Goal: Use online tool/utility: Utilize a website feature to perform a specific function

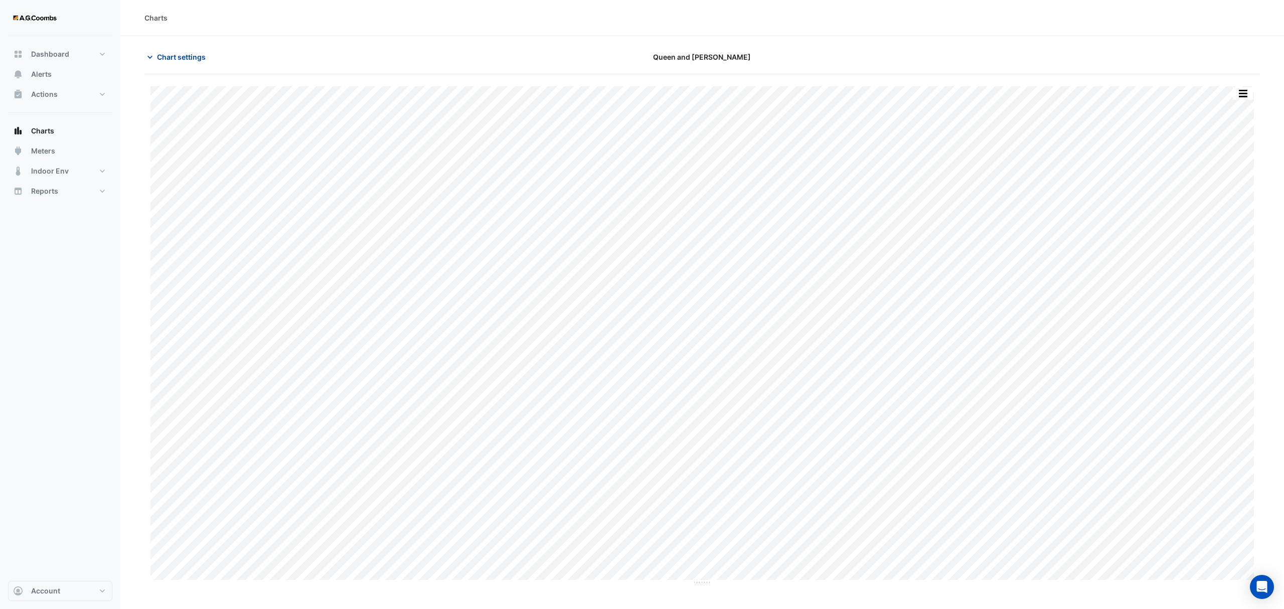
click at [173, 59] on span "Chart settings" at bounding box center [181, 57] width 49 height 11
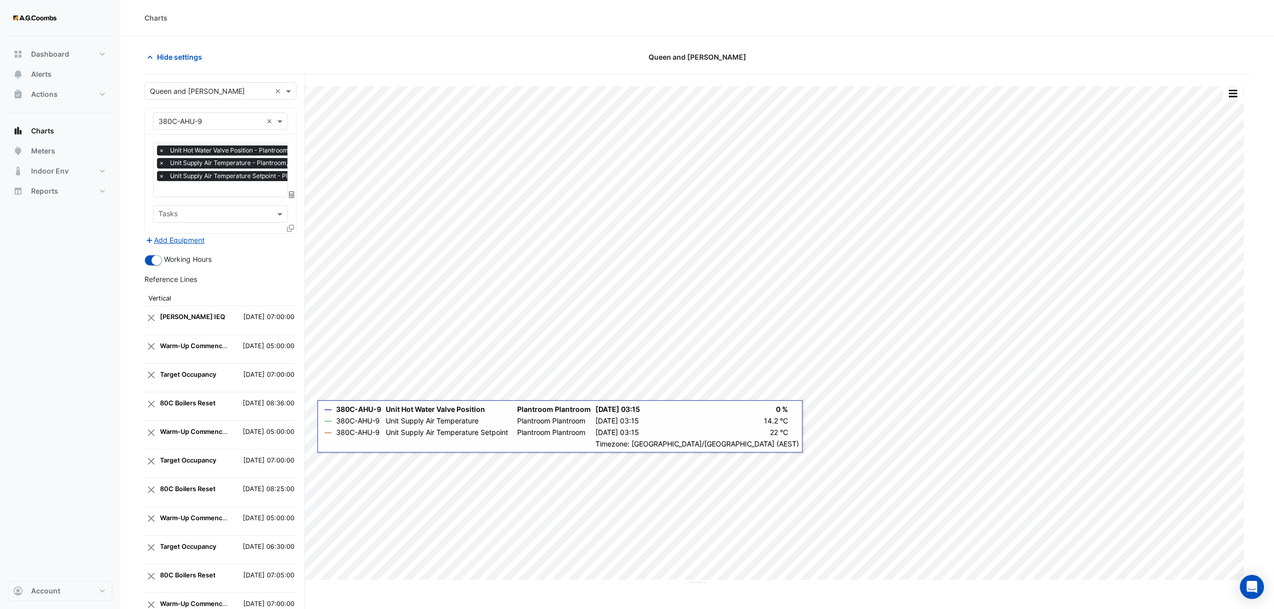
click at [287, 227] on icon at bounding box center [290, 228] width 7 height 7
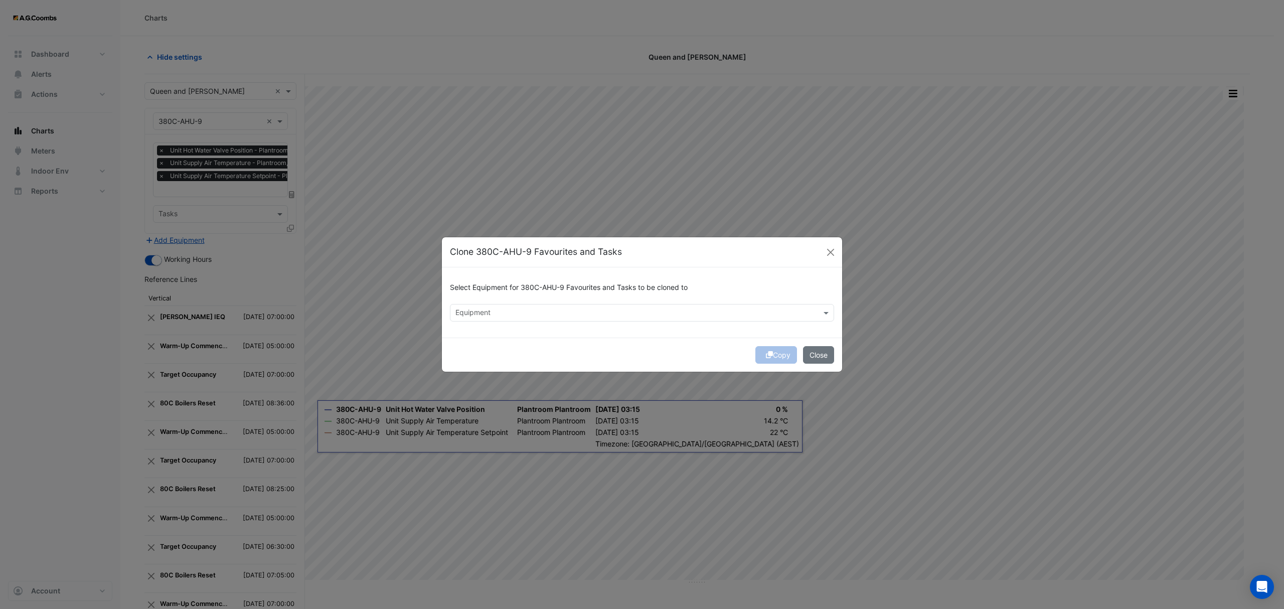
click at [544, 312] on input "text" at bounding box center [636, 313] width 362 height 11
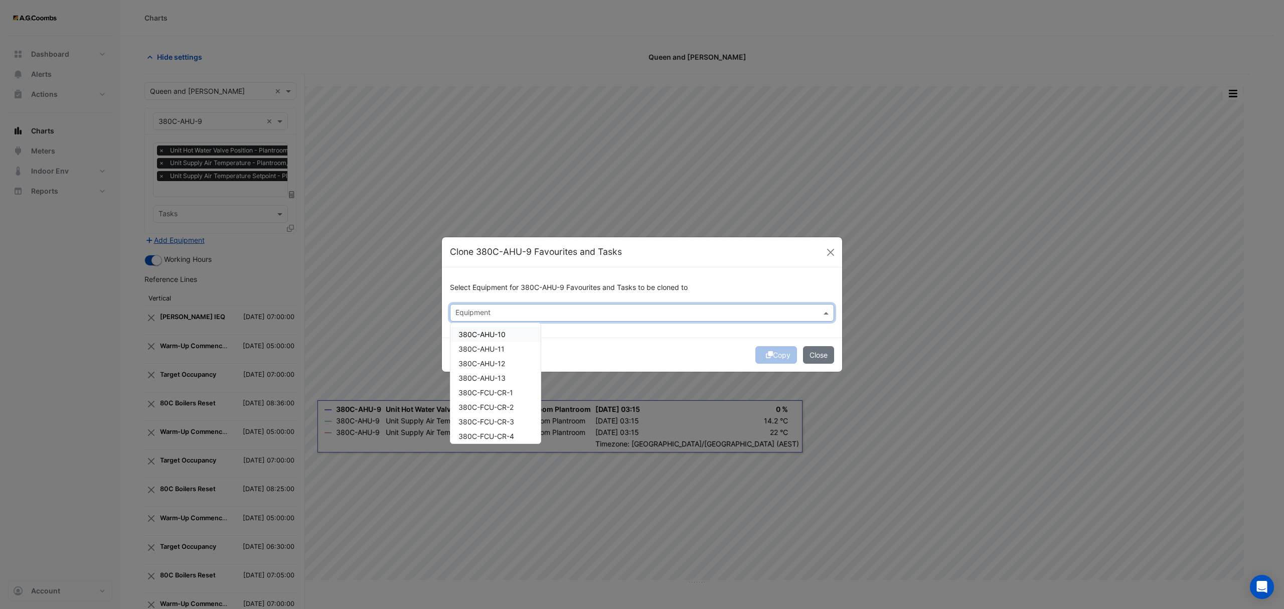
click at [510, 331] on div "380C-AHU-10" at bounding box center [495, 334] width 90 height 15
click at [668, 341] on div "Copy Close" at bounding box center [642, 354] width 400 height 34
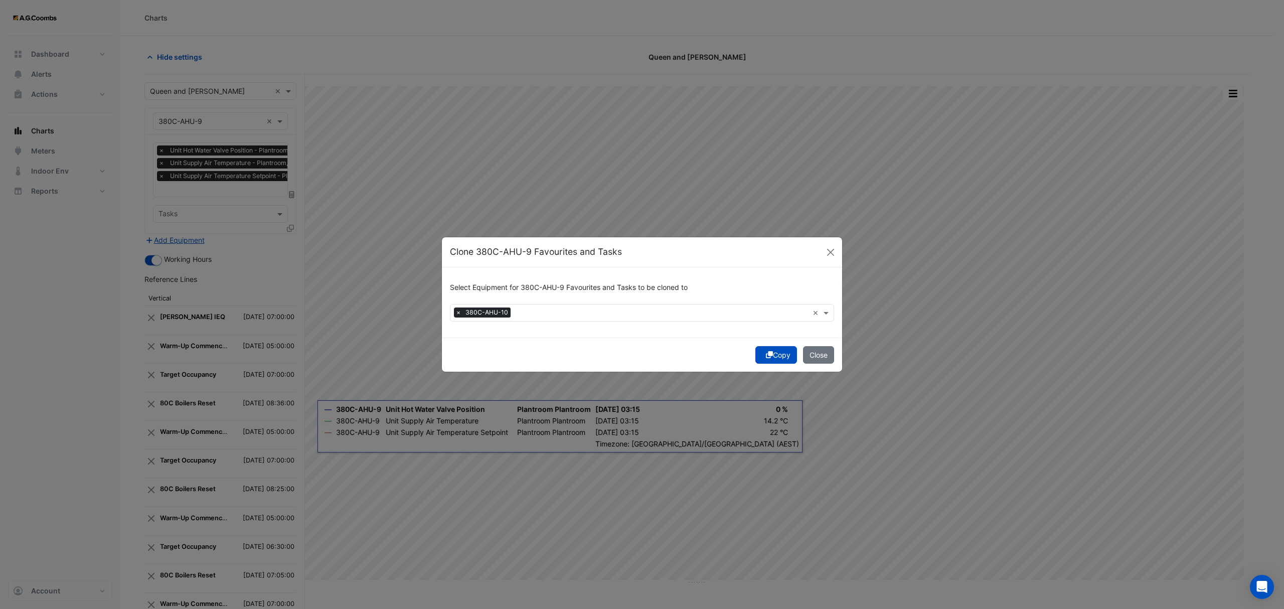
click at [778, 355] on button "Copy" at bounding box center [776, 355] width 42 height 18
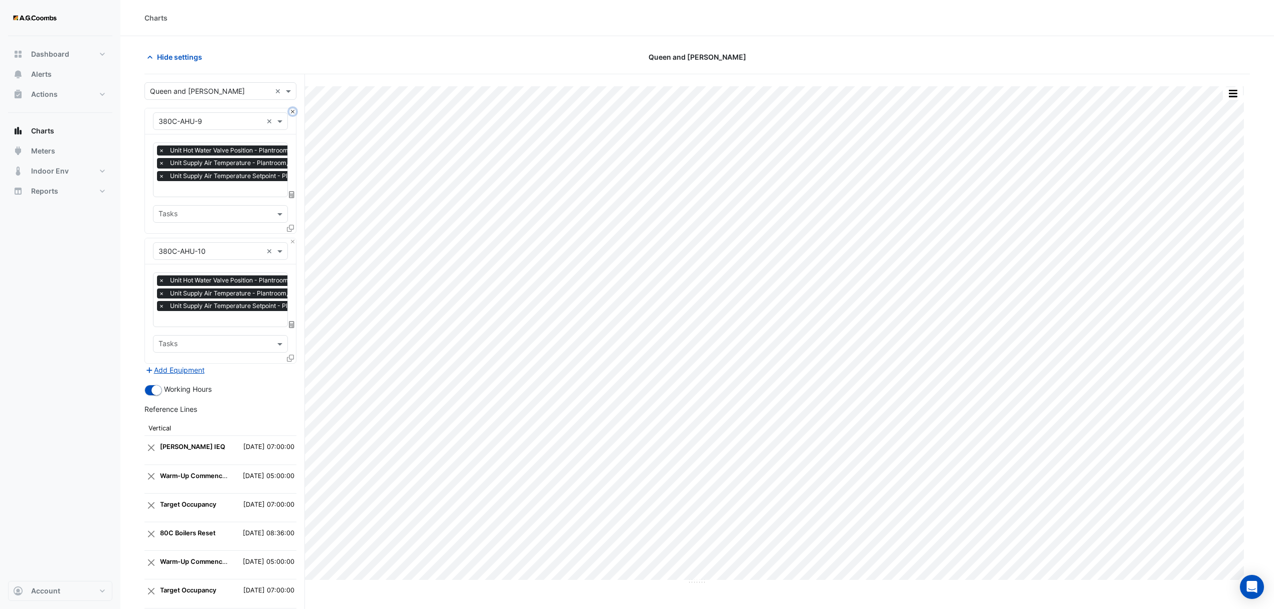
click at [293, 110] on button "Close" at bounding box center [292, 111] width 7 height 7
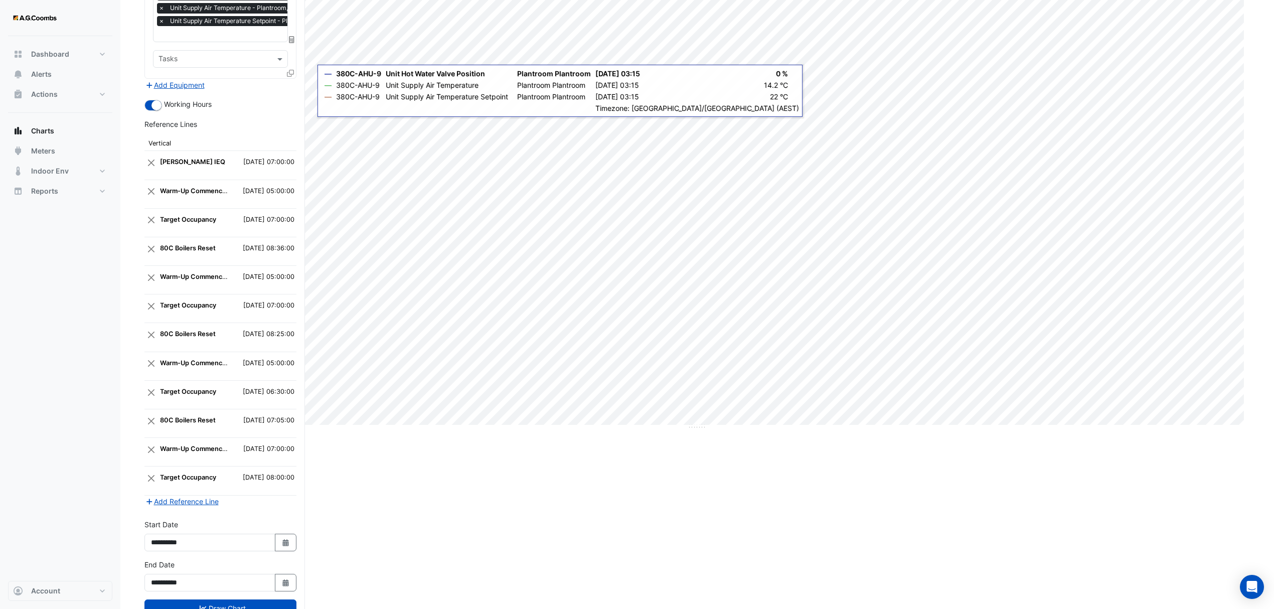
scroll to position [198, 0]
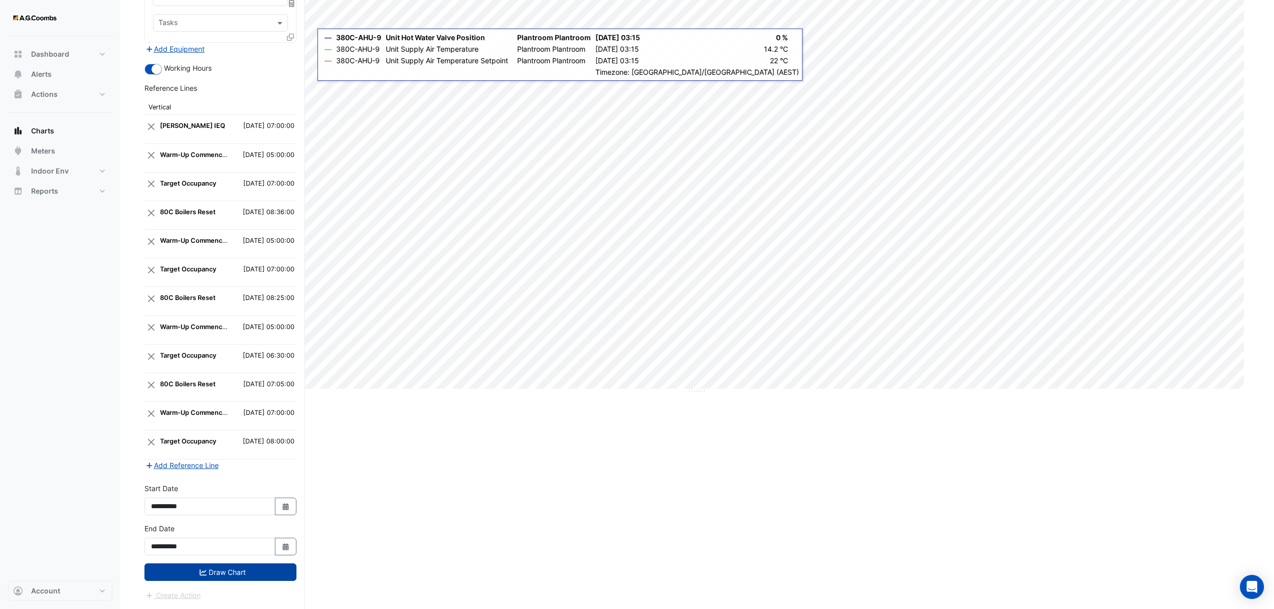
click at [221, 571] on button "Draw Chart" at bounding box center [220, 572] width 152 height 18
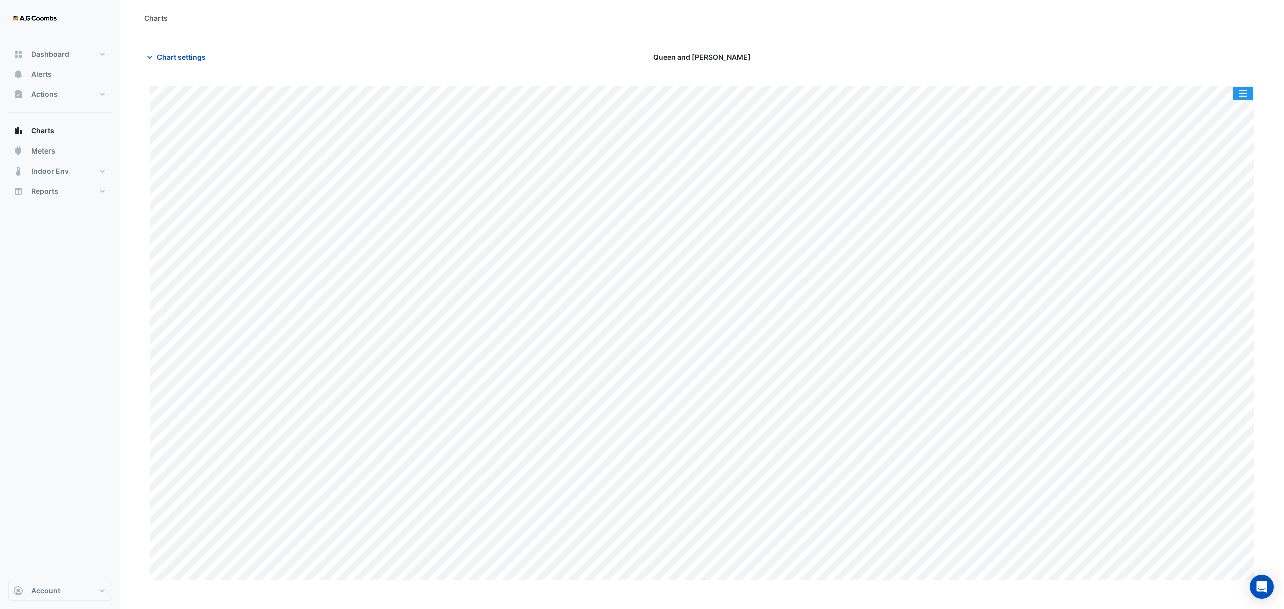
click at [1242, 93] on button "button" at bounding box center [1242, 93] width 20 height 13
click at [1227, 163] on div "Save as JPEG" at bounding box center [1222, 163] width 60 height 17
drag, startPoint x: 175, startPoint y: 61, endPoint x: 176, endPoint y: 85, distance: 24.1
click at [175, 61] on span "Chart settings" at bounding box center [181, 57] width 49 height 11
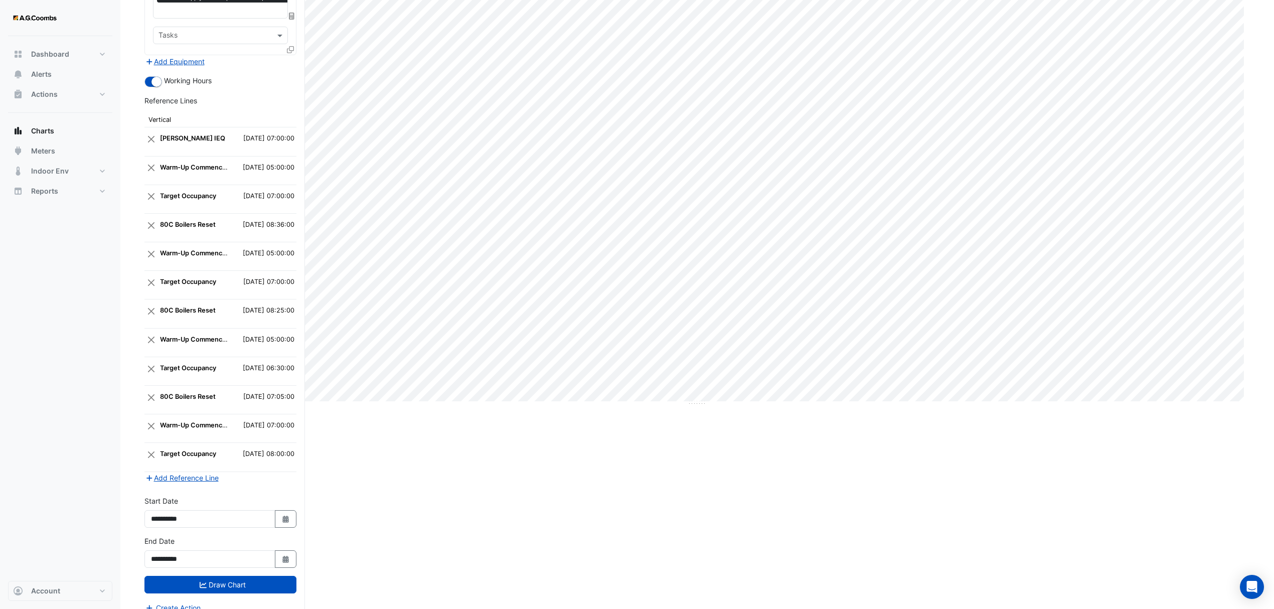
scroll to position [198, 0]
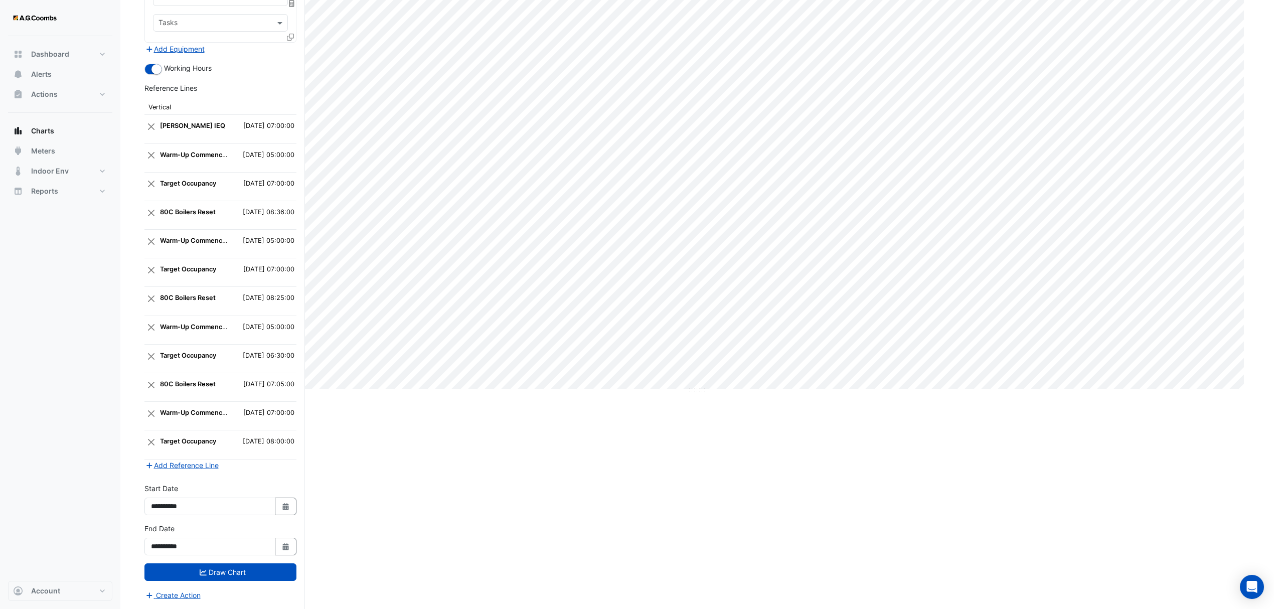
drag, startPoint x: 283, startPoint y: 546, endPoint x: 221, endPoint y: 548, distance: 62.2
click at [283, 546] on icon "Select Date" at bounding box center [285, 546] width 9 height 7
click at [164, 509] on div "28" at bounding box center [161, 517] width 16 height 16
type input "**********"
click at [281, 506] on icon "Select Date" at bounding box center [285, 506] width 9 height 7
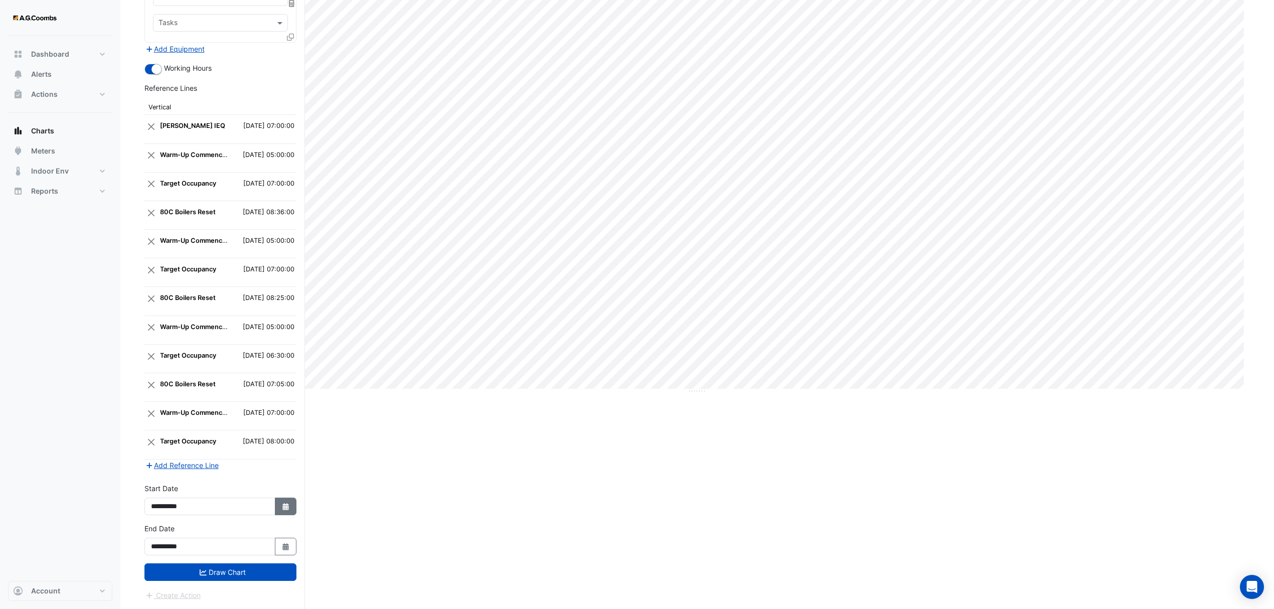
select select "*"
select select "****"
click at [159, 471] on div "28" at bounding box center [161, 477] width 16 height 16
type input "**********"
click at [223, 575] on button "Draw Chart" at bounding box center [220, 572] width 152 height 18
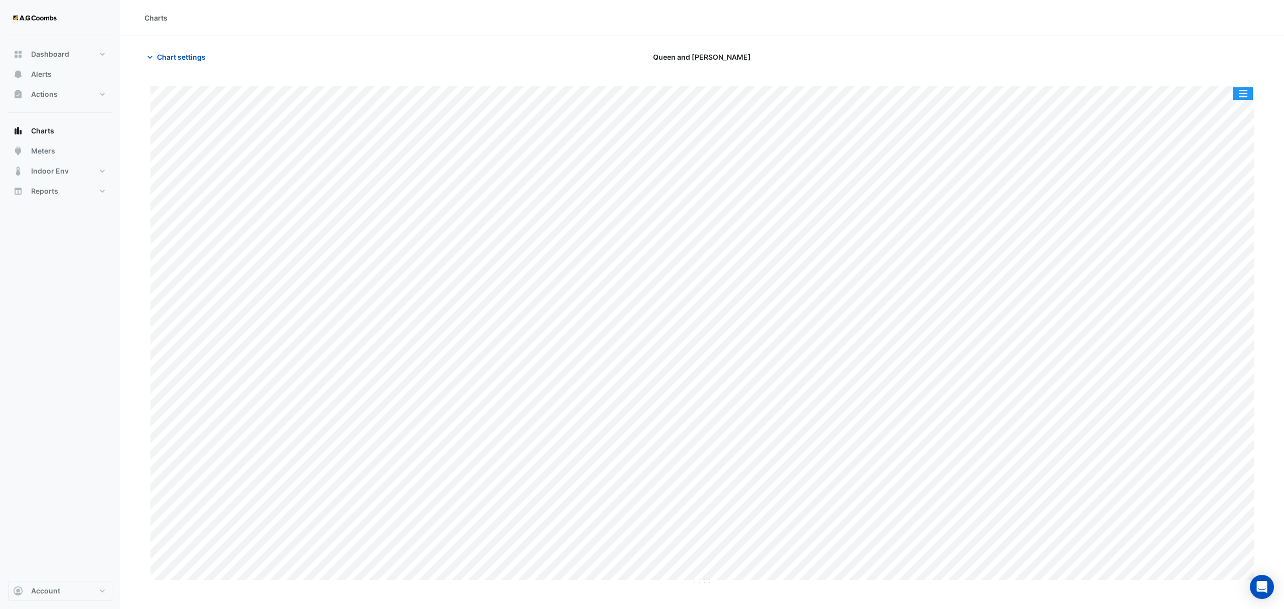
click at [1240, 98] on button "button" at bounding box center [1242, 93] width 20 height 13
click at [1207, 166] on div "Save as JPEG" at bounding box center [1222, 163] width 60 height 17
drag, startPoint x: 165, startPoint y: 53, endPoint x: 177, endPoint y: 404, distance: 351.2
click at [165, 53] on span "Chart settings" at bounding box center [181, 57] width 49 height 11
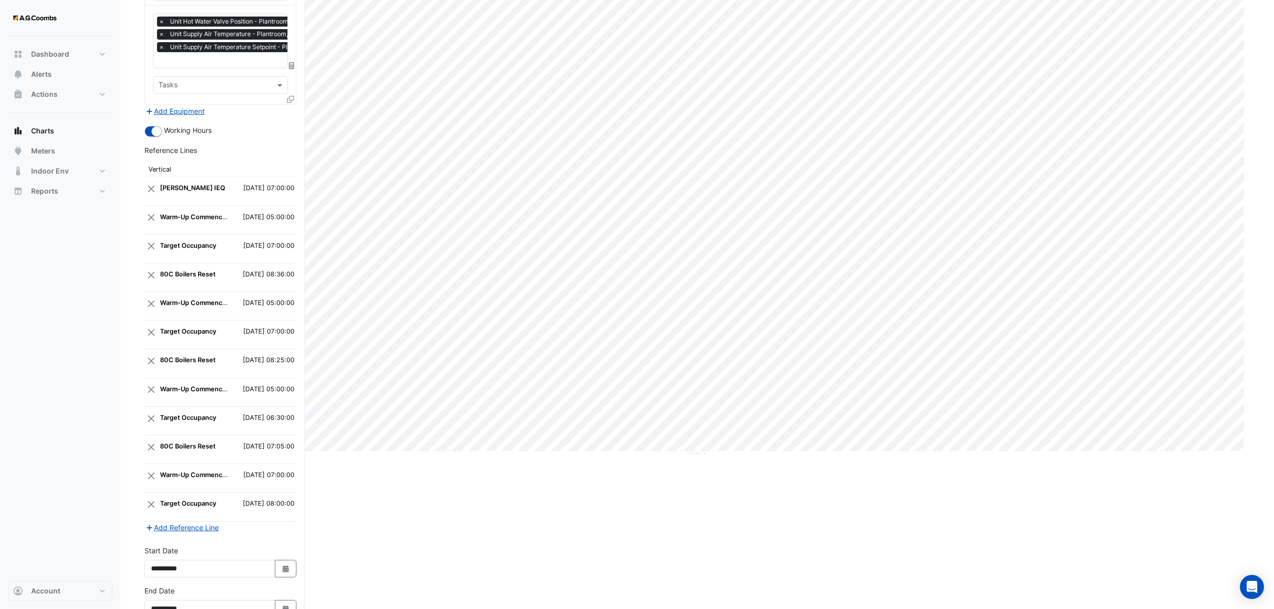
scroll to position [198, 0]
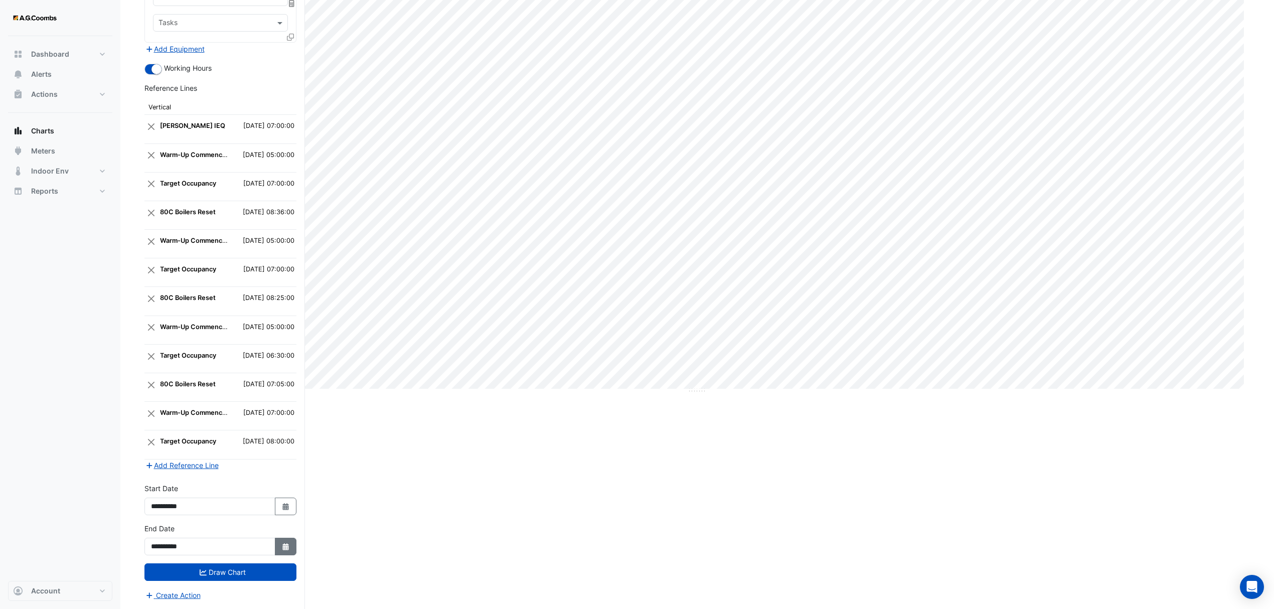
click at [287, 545] on icon "Select Date" at bounding box center [285, 546] width 9 height 7
click at [153, 528] on div "4" at bounding box center [161, 533] width 16 height 16
type input "**********"
click at [293, 504] on button "Select Date" at bounding box center [286, 506] width 22 height 18
select select "*"
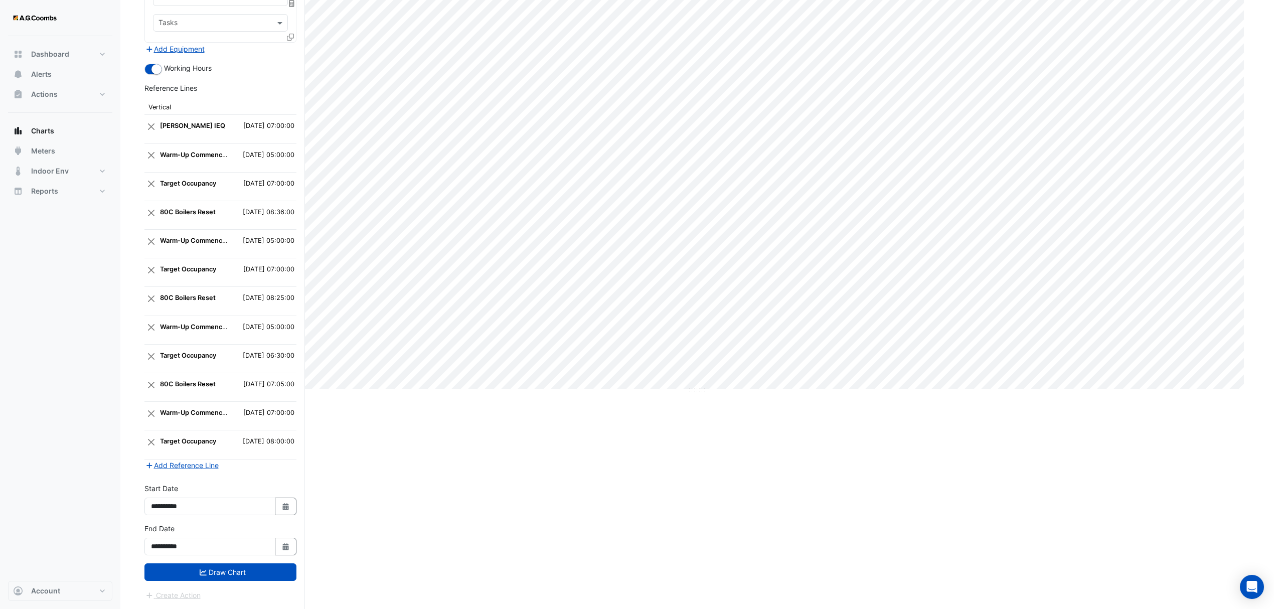
select select "****"
click at [160, 486] on div "4" at bounding box center [161, 493] width 16 height 16
type input "**********"
click at [249, 574] on button "Draw Chart" at bounding box center [220, 572] width 152 height 18
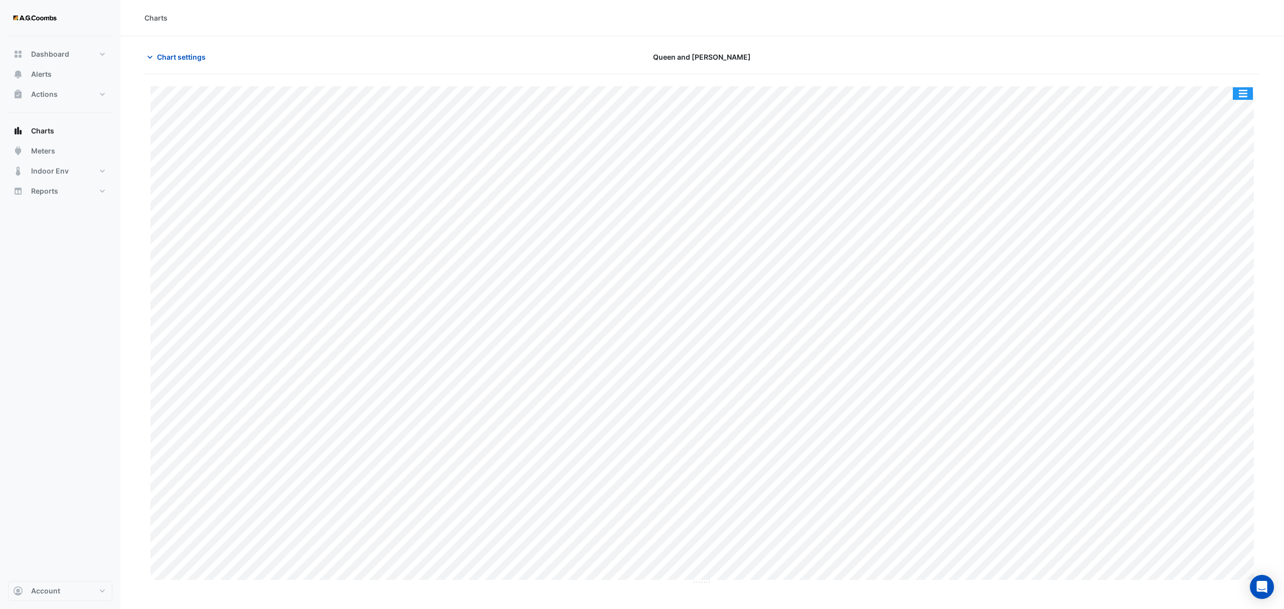
click at [1238, 95] on button "button" at bounding box center [1242, 93] width 20 height 13
click at [1230, 161] on div "Save as JPEG" at bounding box center [1222, 163] width 60 height 17
drag, startPoint x: 202, startPoint y: 53, endPoint x: 230, endPoint y: 450, distance: 397.6
click at [202, 53] on span "Chart settings" at bounding box center [181, 57] width 49 height 11
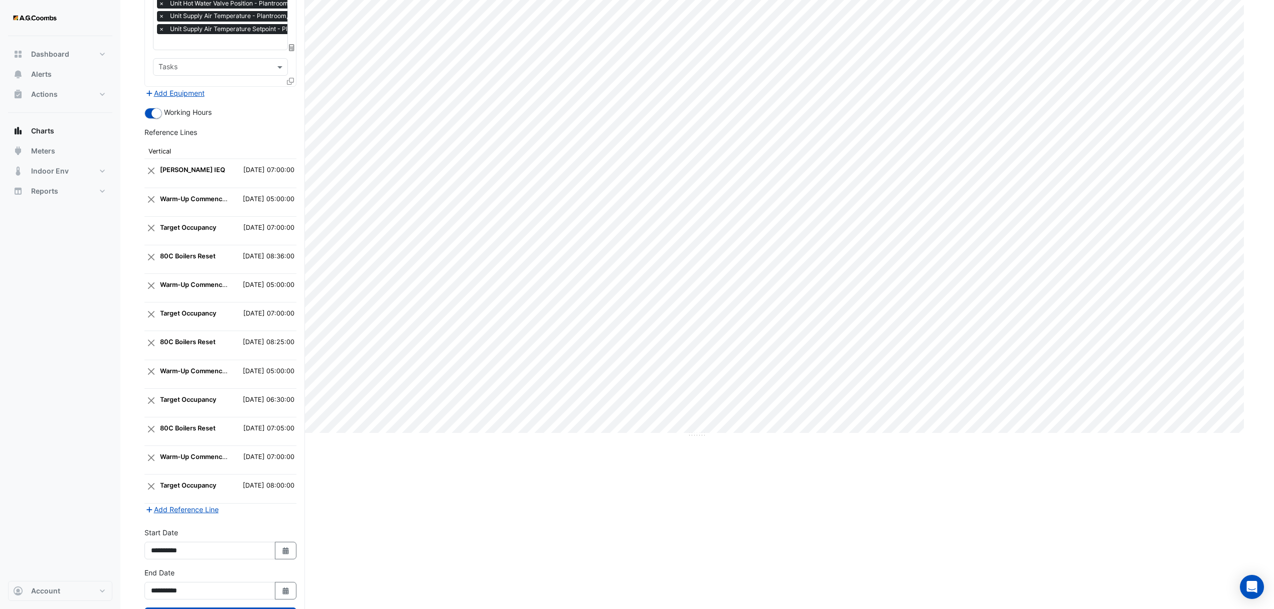
scroll to position [198, 0]
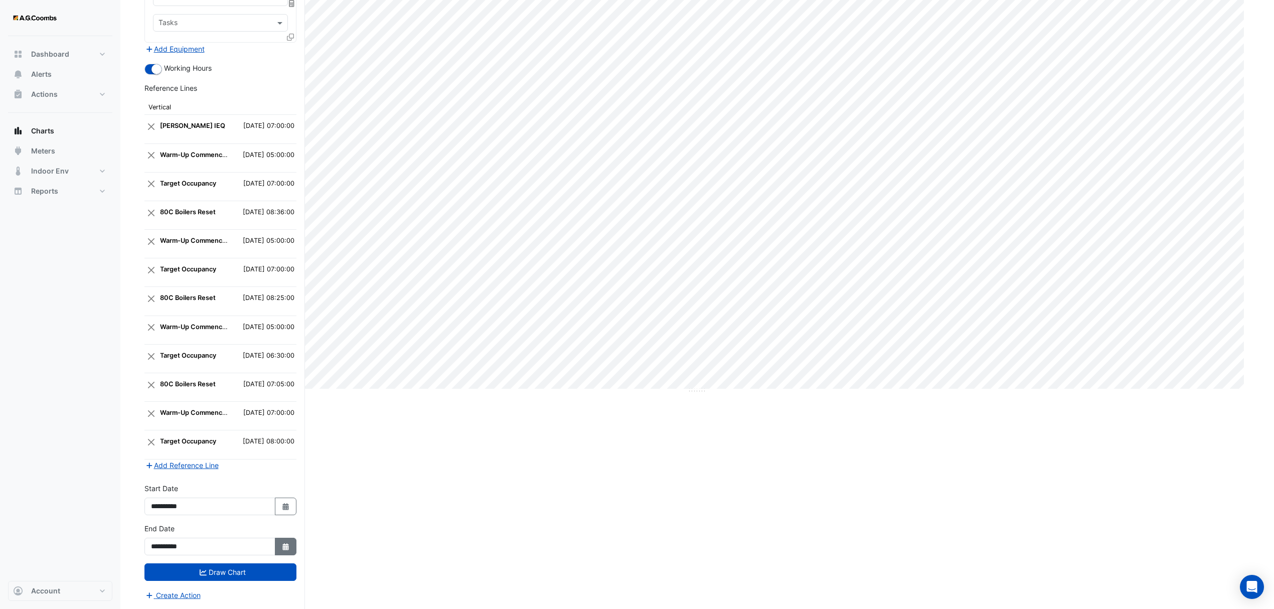
click at [280, 545] on button "Select Date" at bounding box center [286, 546] width 22 height 18
click at [155, 477] on div "11" at bounding box center [161, 485] width 16 height 16
type input "**********"
click at [289, 503] on button "Select Date" at bounding box center [286, 506] width 22 height 18
select select "*"
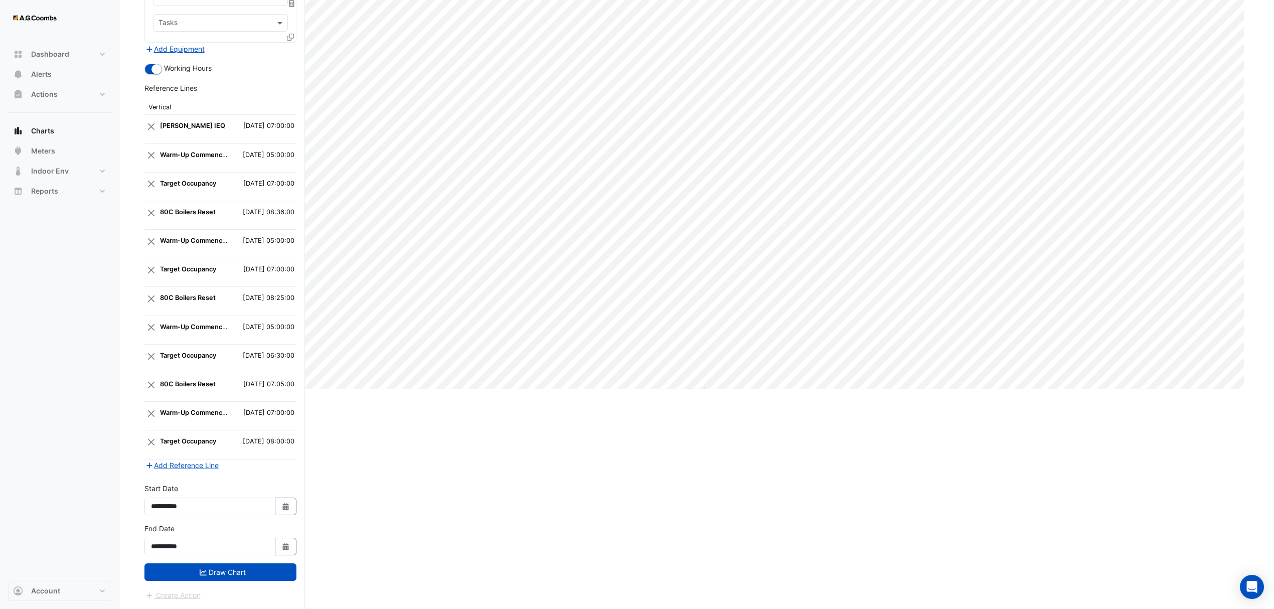
select select "****"
click at [157, 437] on div "11" at bounding box center [161, 445] width 16 height 16
type input "**********"
click at [227, 568] on button "Draw Chart" at bounding box center [220, 572] width 152 height 18
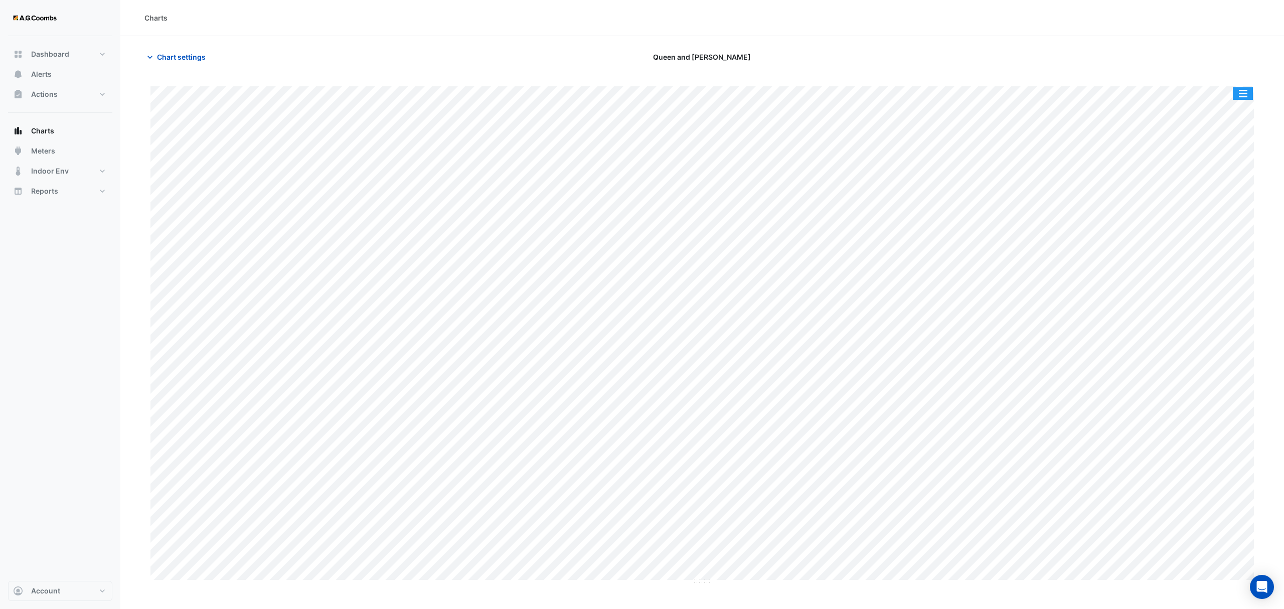
click at [1243, 94] on button "button" at bounding box center [1242, 93] width 20 height 13
click at [1226, 157] on div "Save as JPEG" at bounding box center [1222, 163] width 60 height 17
drag, startPoint x: 179, startPoint y: 50, endPoint x: 205, endPoint y: 128, distance: 82.3
click at [179, 50] on button "Chart settings" at bounding box center [178, 57] width 68 height 18
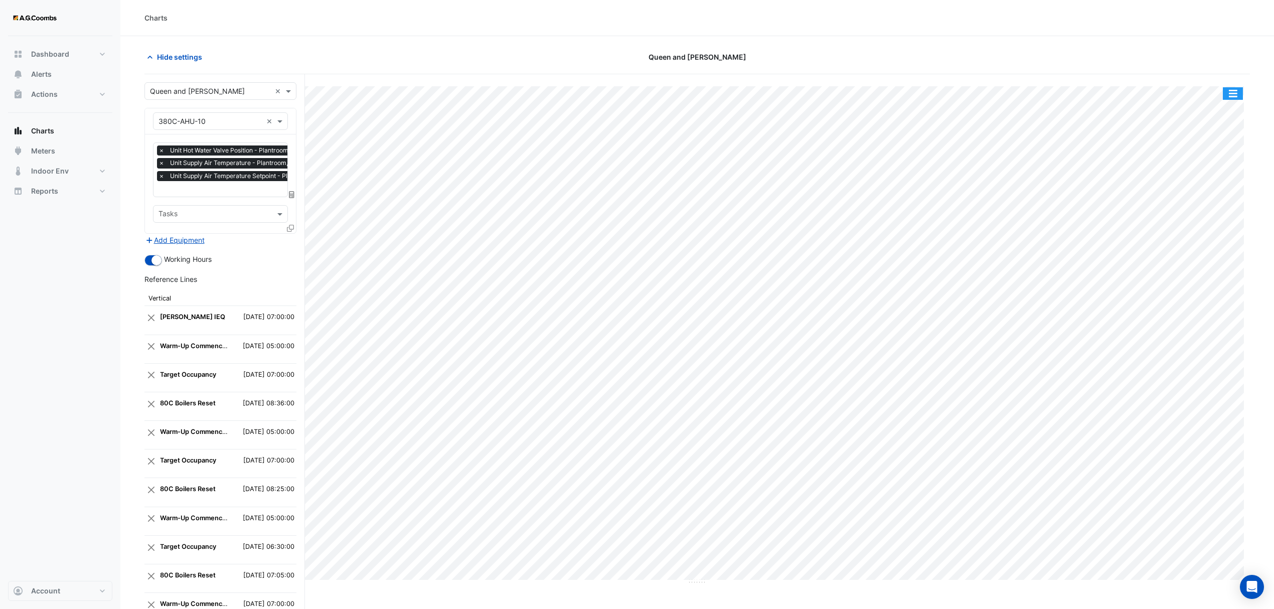
click at [1238, 91] on button "button" at bounding box center [1232, 93] width 20 height 13
click at [1220, 163] on div "Save as JPEG" at bounding box center [1212, 163] width 60 height 17
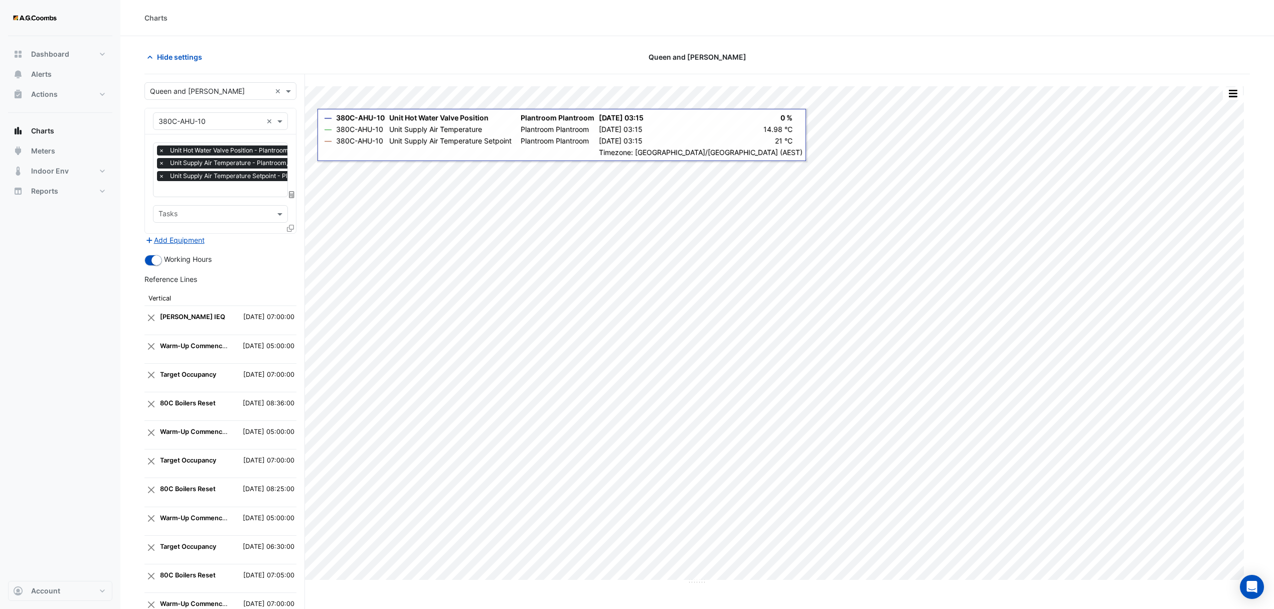
click at [292, 227] on icon at bounding box center [290, 228] width 7 height 7
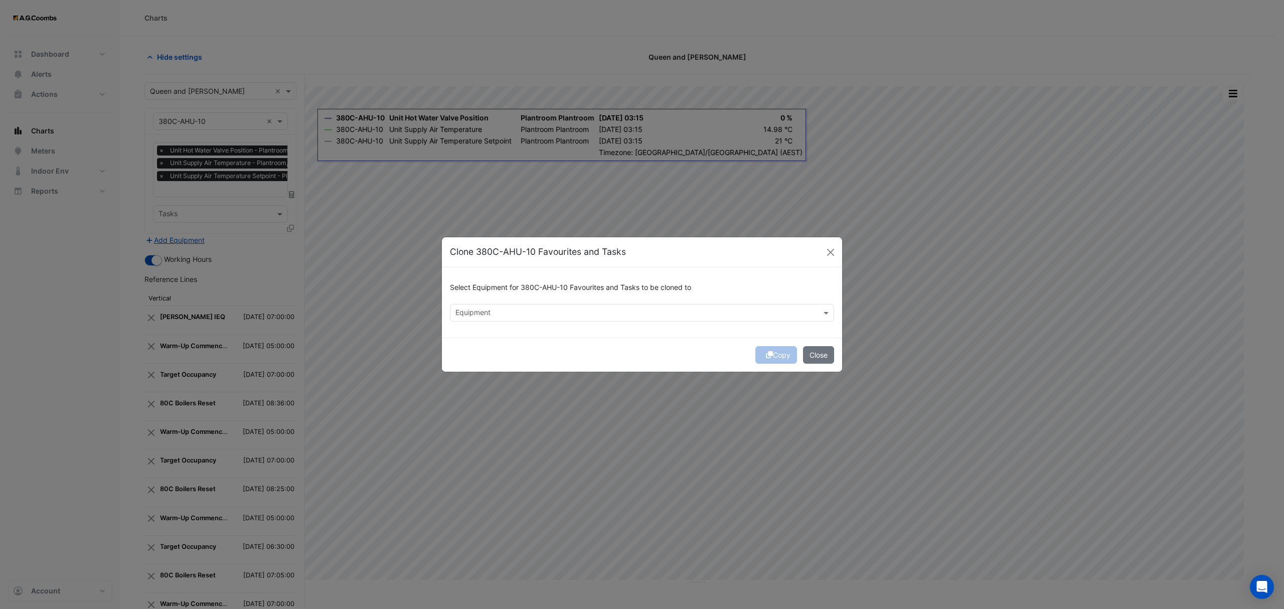
click at [679, 313] on input "text" at bounding box center [636, 313] width 362 height 11
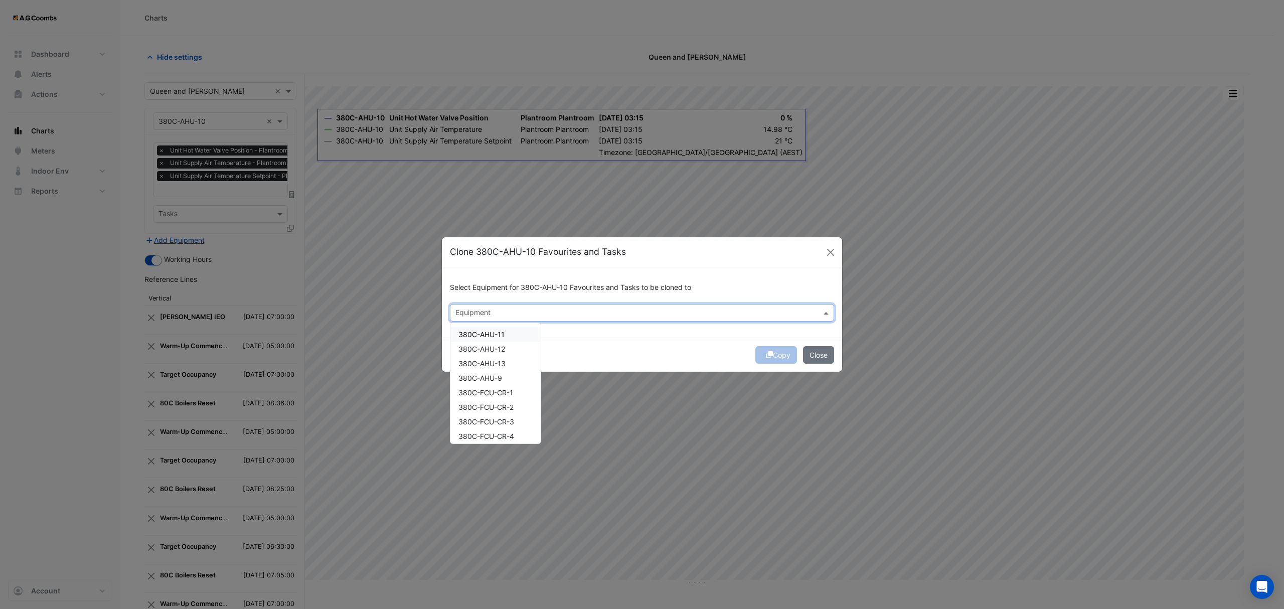
click at [483, 335] on span "380C-AHU-11" at bounding box center [481, 334] width 46 height 9
click at [710, 352] on div "Copy Close" at bounding box center [642, 354] width 400 height 34
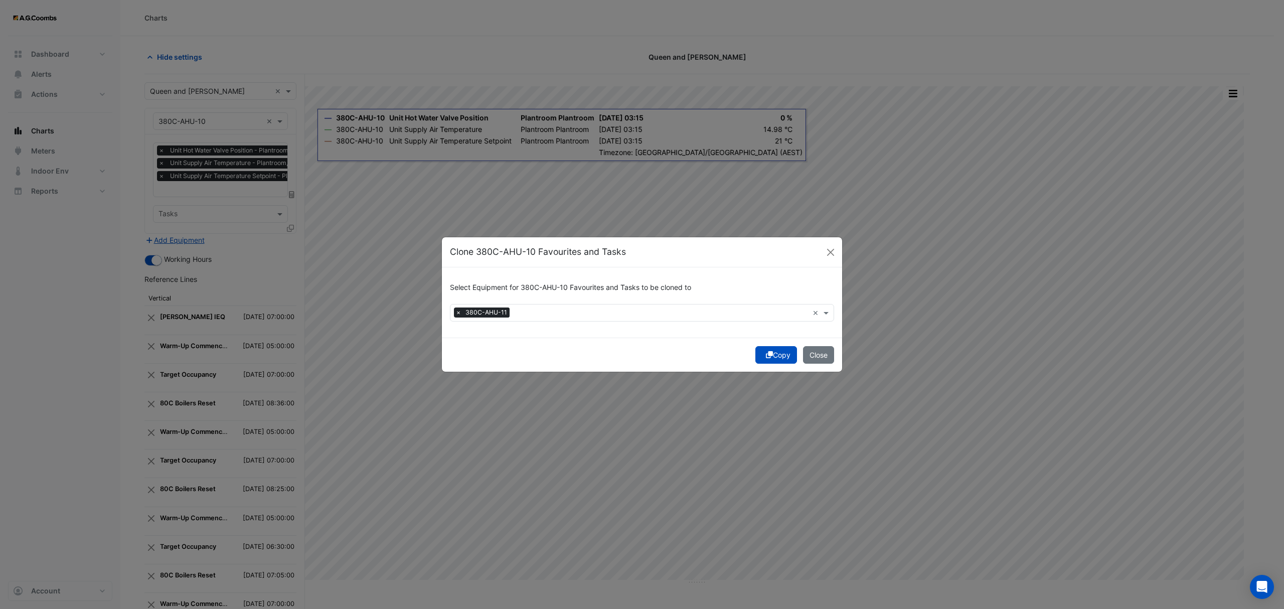
click at [775, 356] on button "Copy" at bounding box center [776, 355] width 42 height 18
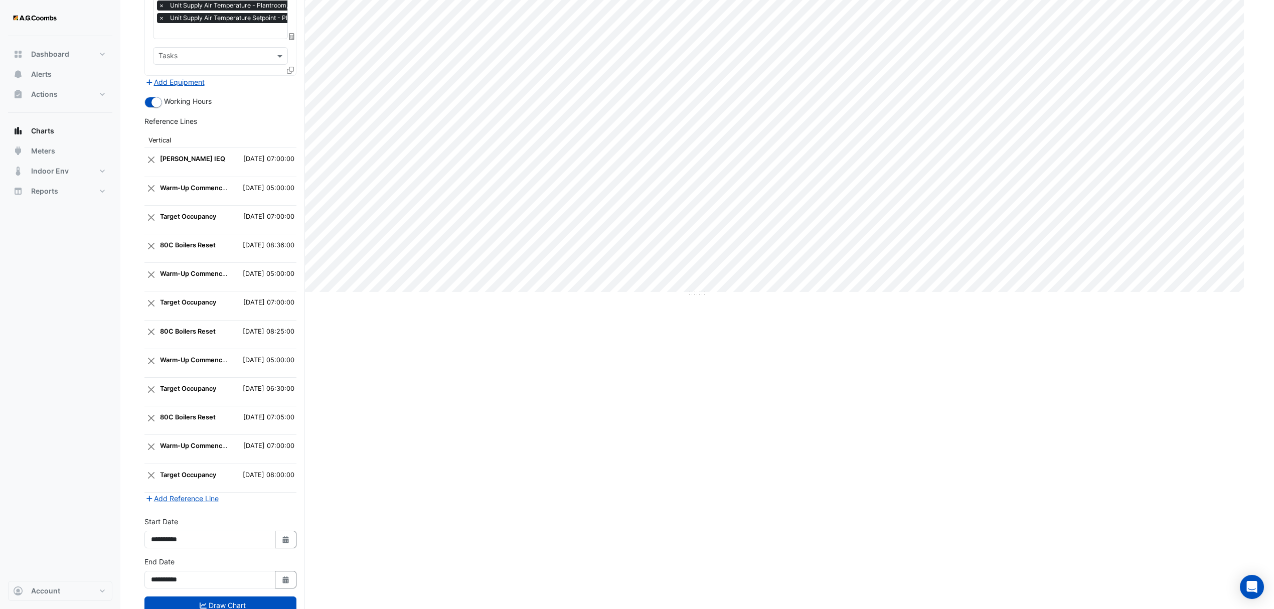
scroll to position [327, 0]
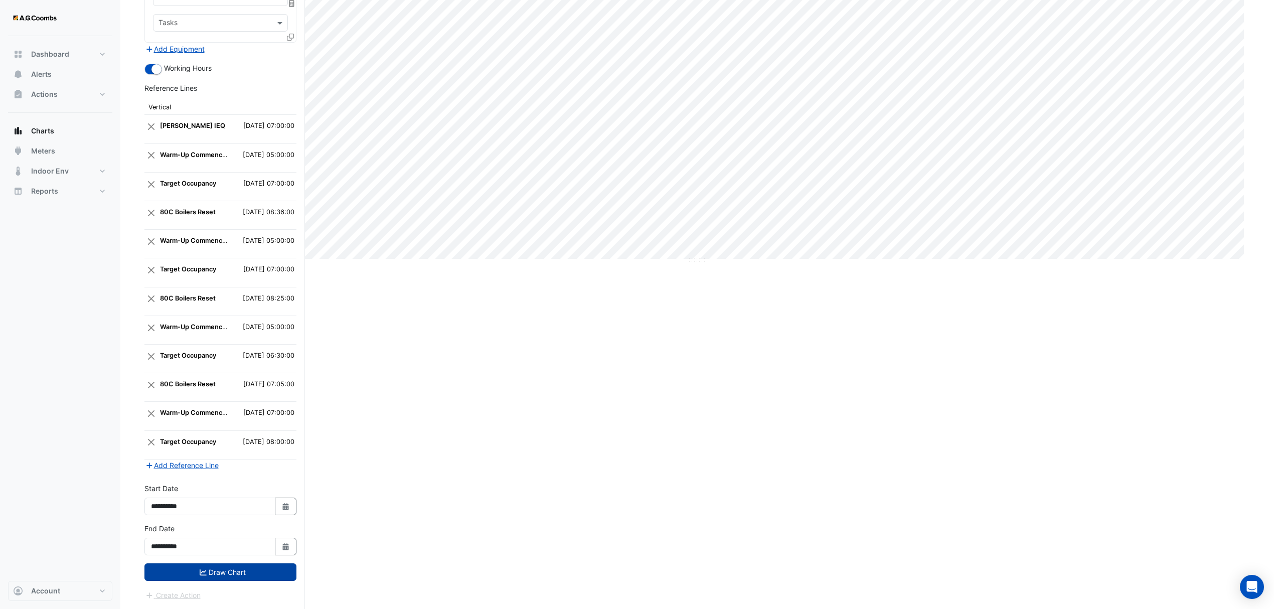
click at [214, 574] on button "Draw Chart" at bounding box center [220, 572] width 152 height 18
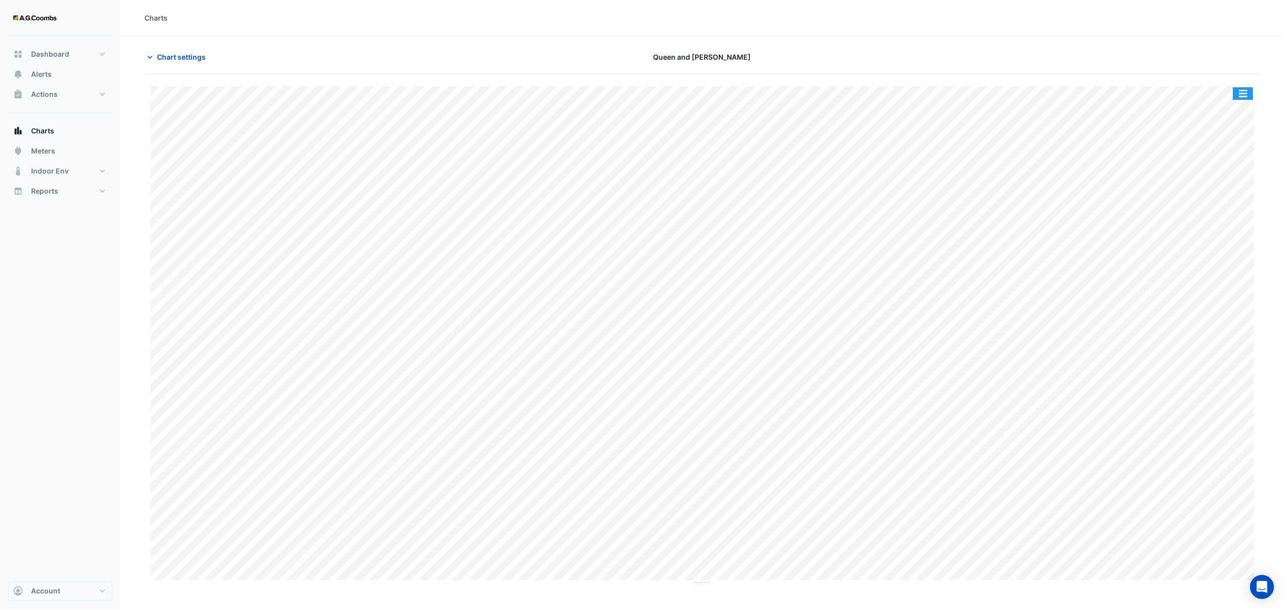
click at [1243, 90] on button "button" at bounding box center [1242, 93] width 20 height 13
click at [168, 59] on span "Chart settings" at bounding box center [181, 57] width 49 height 11
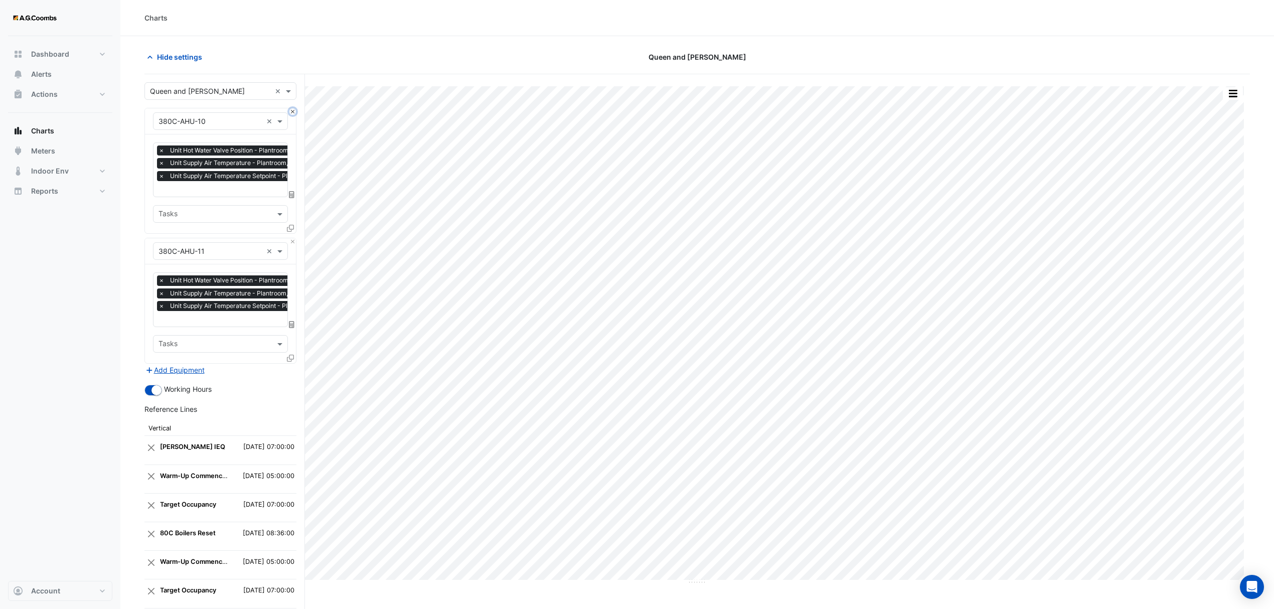
click at [292, 111] on button "Close" at bounding box center [292, 111] width 7 height 7
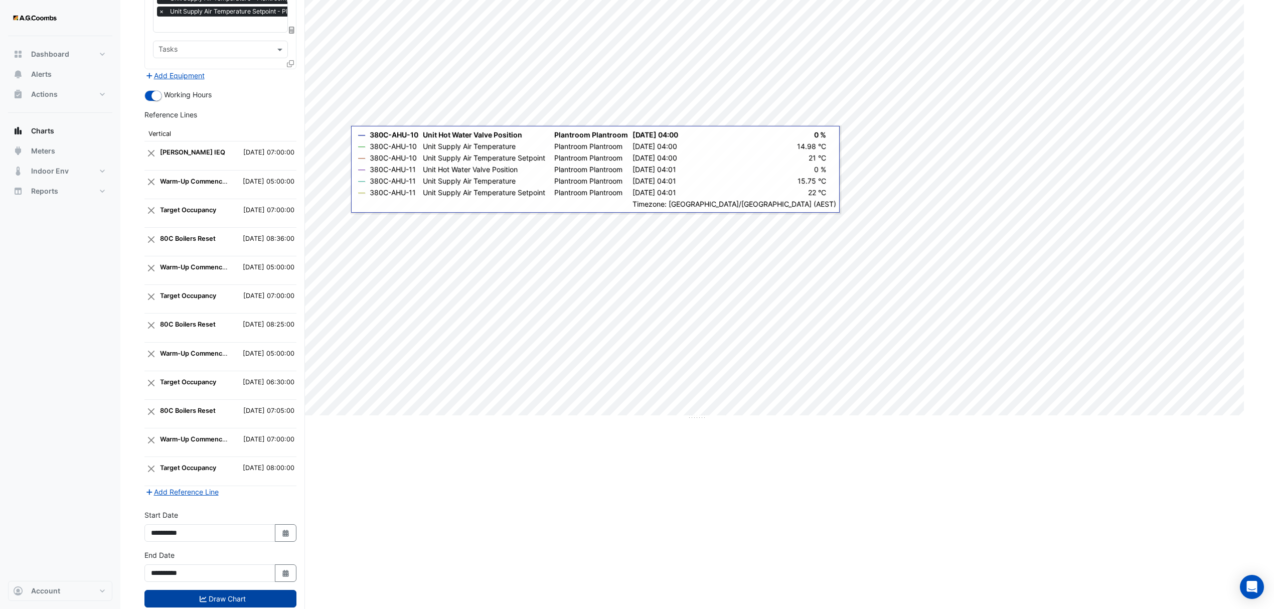
scroll to position [198, 0]
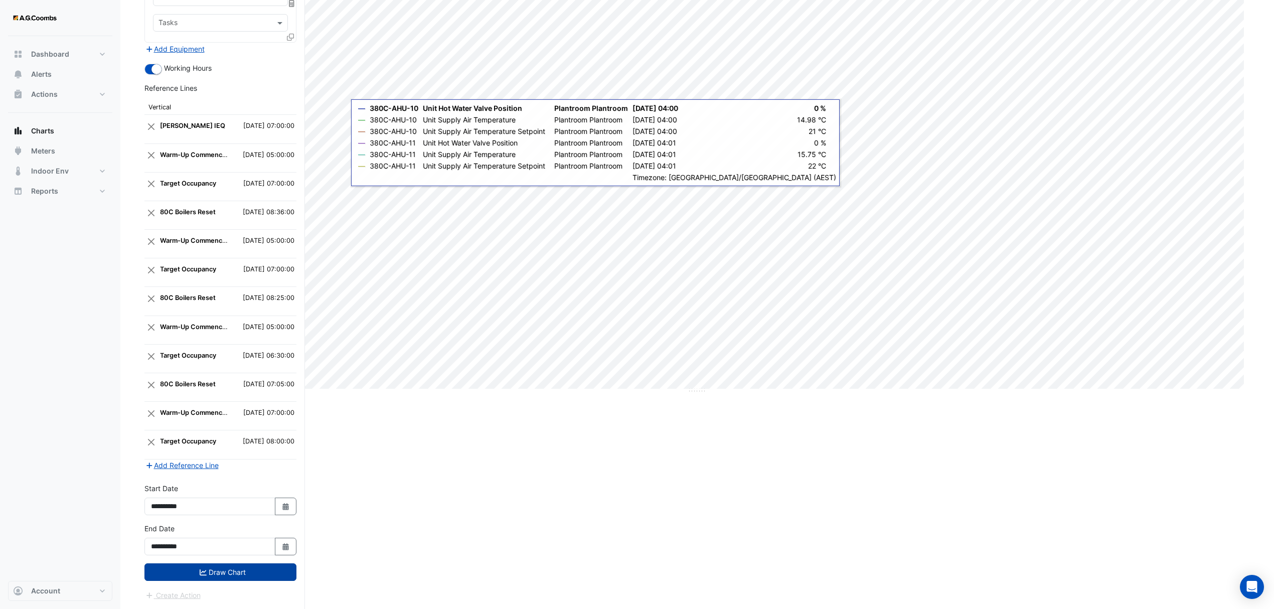
click at [235, 576] on button "Draw Chart" at bounding box center [220, 572] width 152 height 18
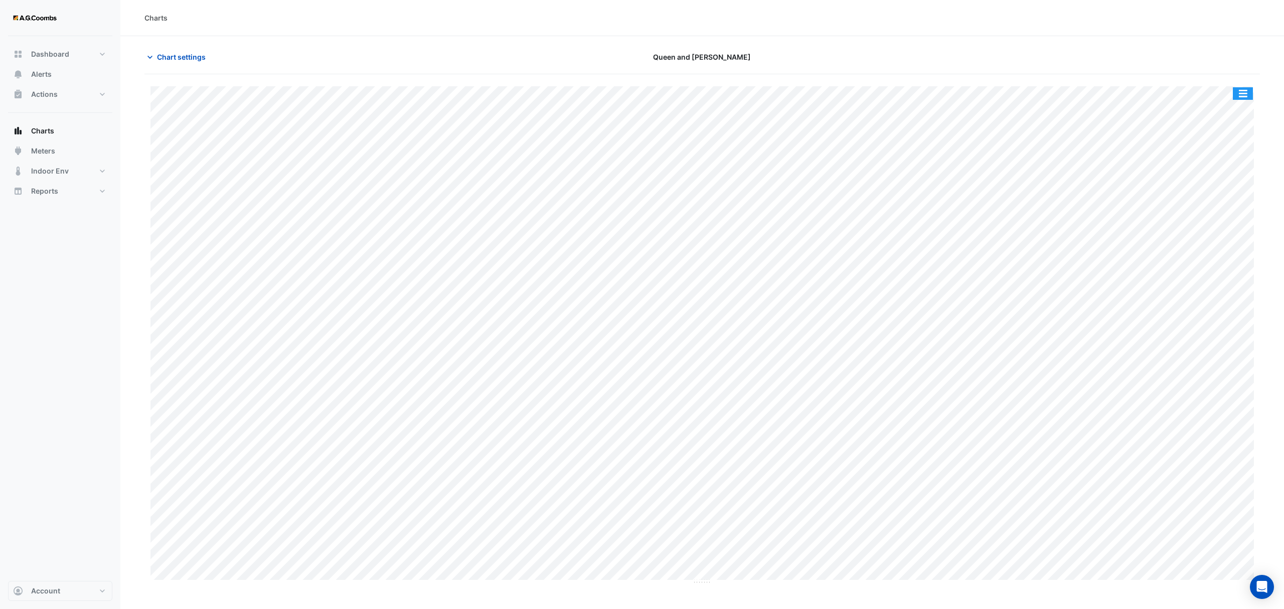
click at [1240, 93] on button "button" at bounding box center [1242, 93] width 20 height 13
click at [1250, 165] on div "Save as JPEG" at bounding box center [1222, 163] width 60 height 17
drag, startPoint x: 140, startPoint y: 63, endPoint x: 149, endPoint y: 71, distance: 11.7
click at [140, 62] on div "Chart settings" at bounding box center [326, 57] width 376 height 18
click at [172, 65] on button "Chart settings" at bounding box center [178, 57] width 68 height 18
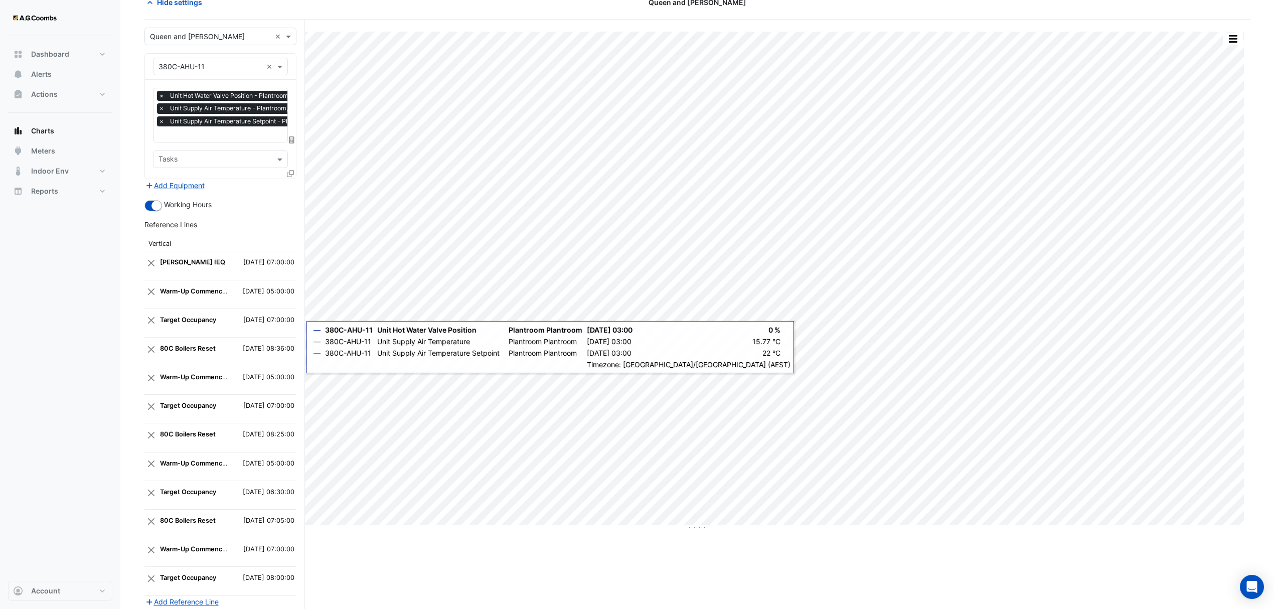
scroll to position [198, 0]
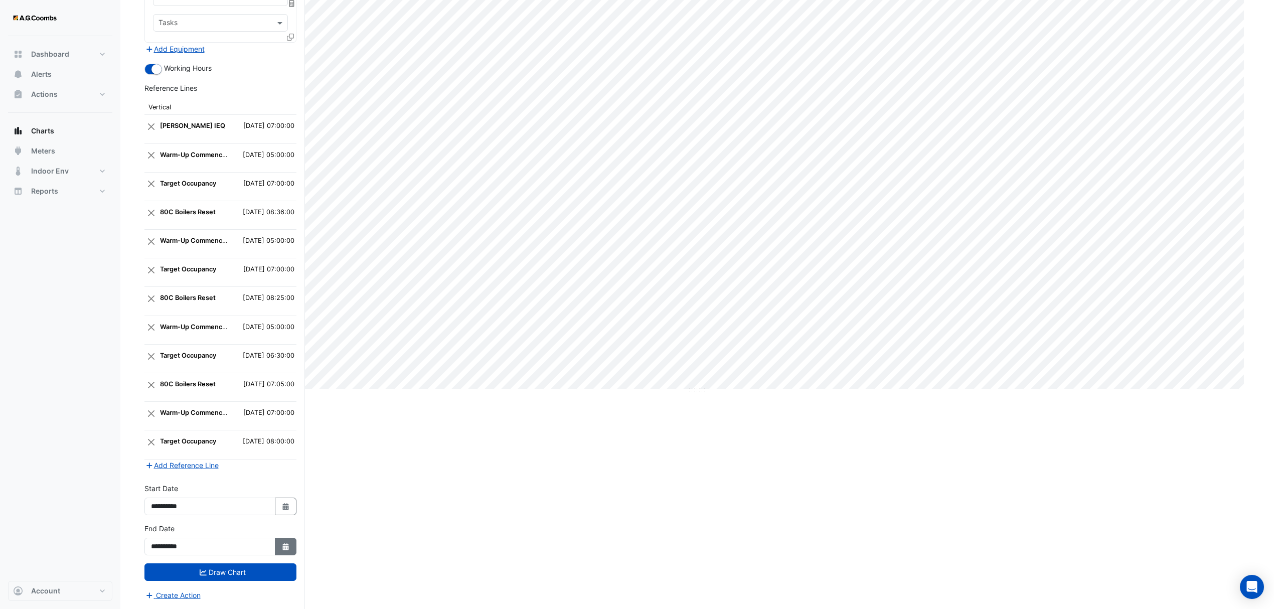
click at [284, 548] on icon "button" at bounding box center [285, 546] width 6 height 7
click at [157, 461] on div "4 5 6 7 8 9 10" at bounding box center [209, 469] width 116 height 16
click at [276, 504] on button "Select Date" at bounding box center [286, 506] width 22 height 18
select select "*"
select select "****"
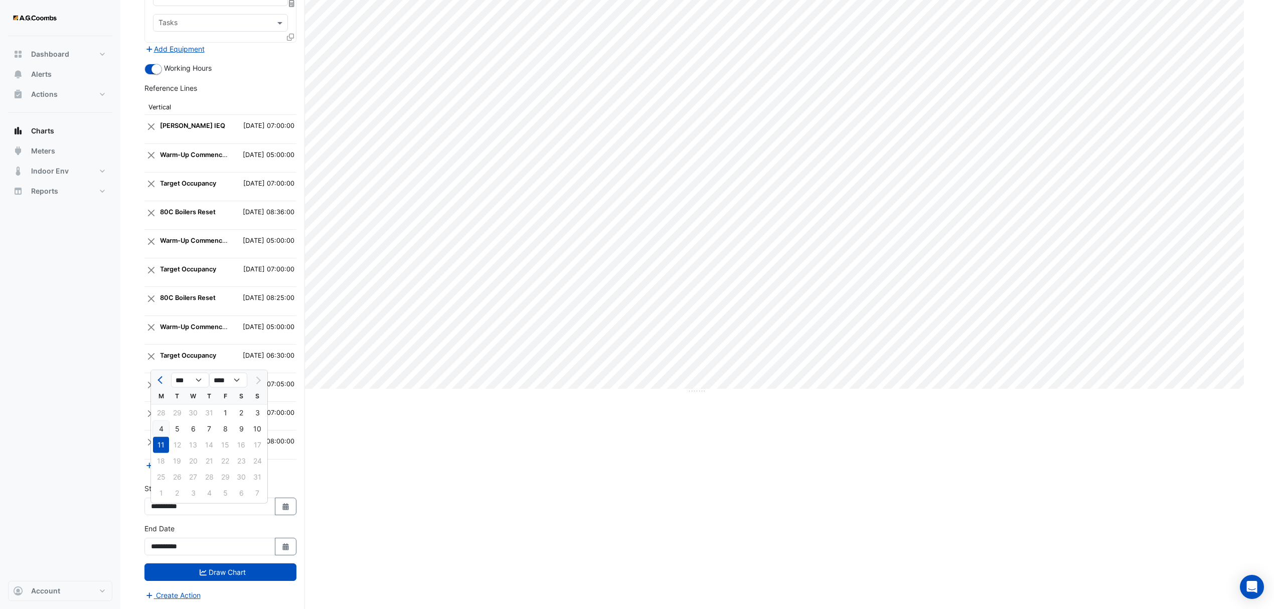
click at [158, 421] on div "4" at bounding box center [161, 429] width 16 height 16
type input "**********"
click at [287, 544] on icon "button" at bounding box center [285, 546] width 6 height 7
click at [157, 461] on div "4" at bounding box center [161, 469] width 16 height 16
type input "**********"
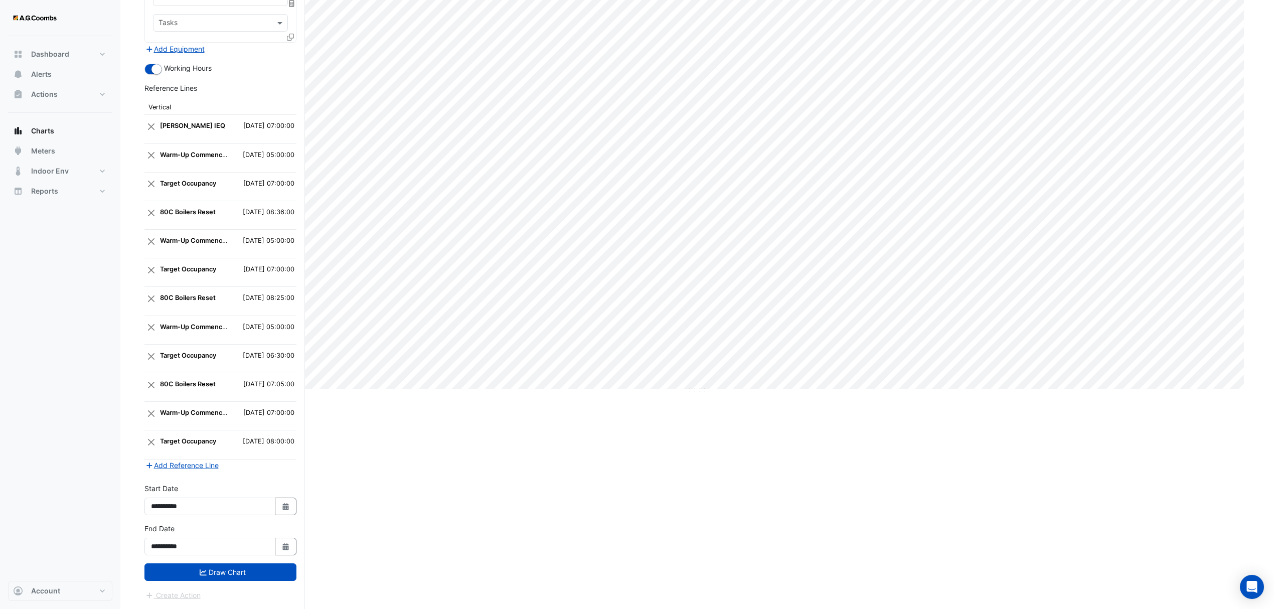
click at [247, 572] on button "Draw Chart" at bounding box center [220, 572] width 152 height 18
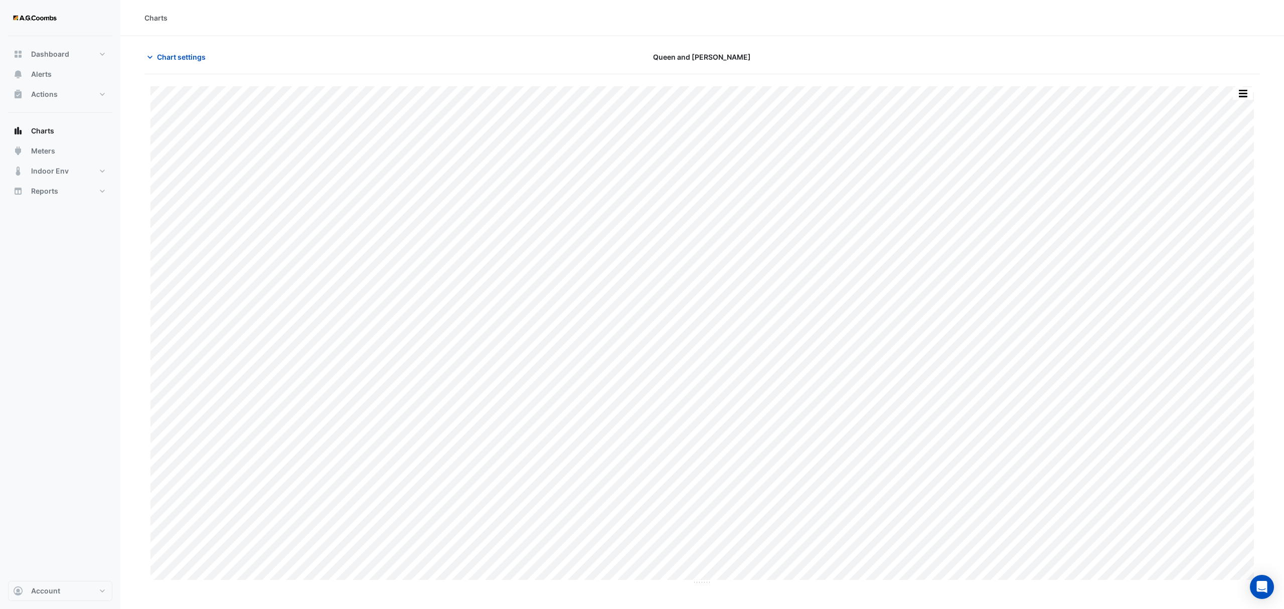
click at [1244, 95] on button "button" at bounding box center [1242, 93] width 20 height 13
click at [1224, 111] on div "Split by Unit" at bounding box center [1222, 111] width 60 height 18
click at [1244, 93] on button "button" at bounding box center [1242, 93] width 20 height 13
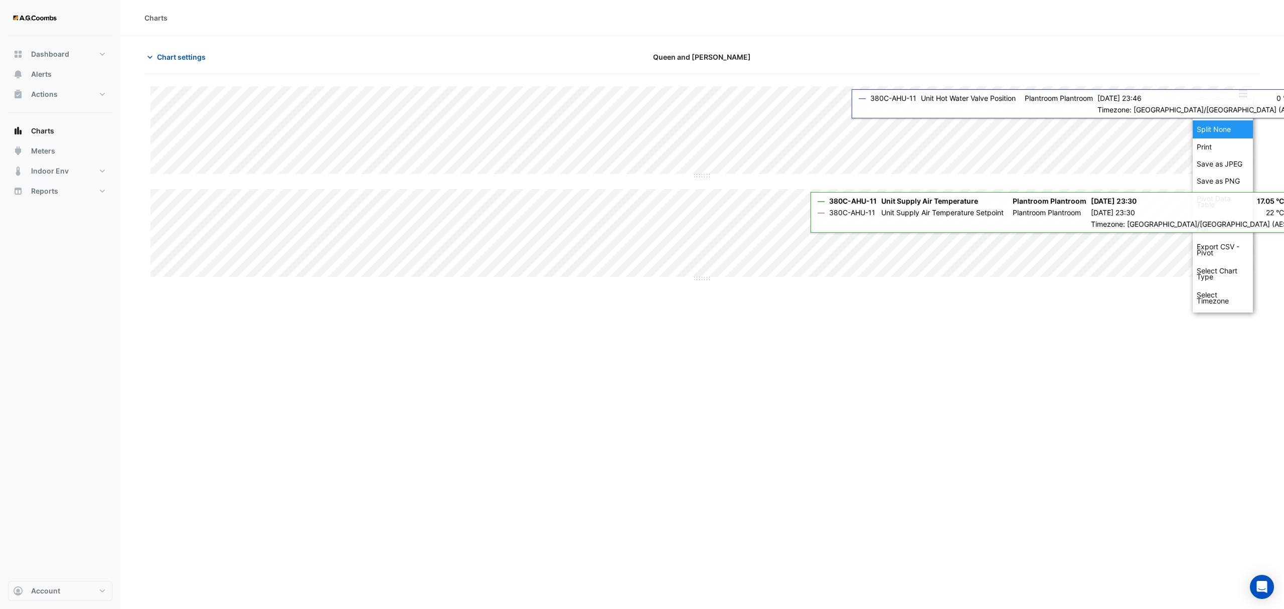
click at [1228, 130] on div "Split None" at bounding box center [1222, 129] width 60 height 18
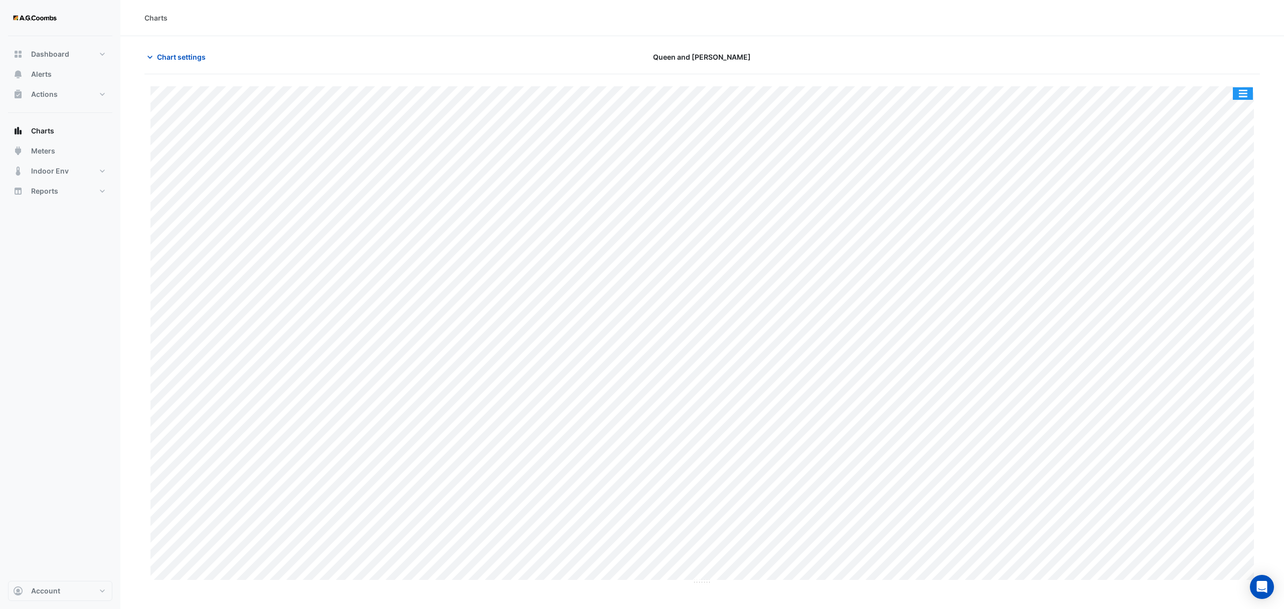
click at [1243, 93] on button "button" at bounding box center [1242, 93] width 20 height 13
click at [1231, 169] on div "Save as JPEG" at bounding box center [1222, 163] width 60 height 17
click at [184, 59] on span "Chart settings" at bounding box center [181, 57] width 49 height 11
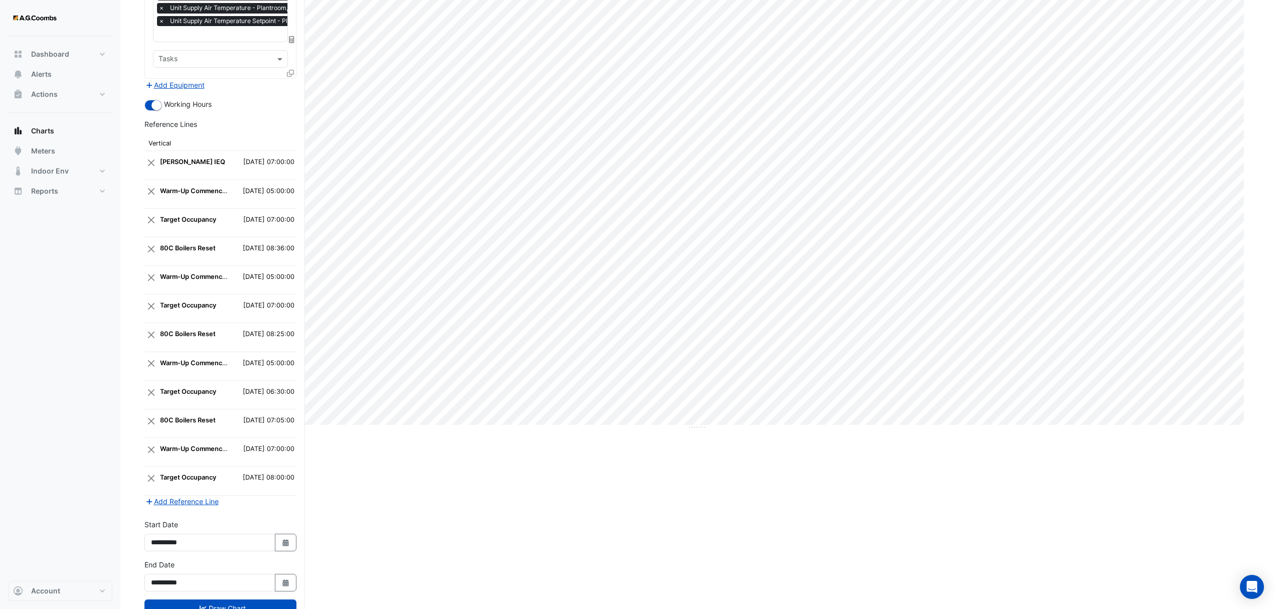
scroll to position [198, 0]
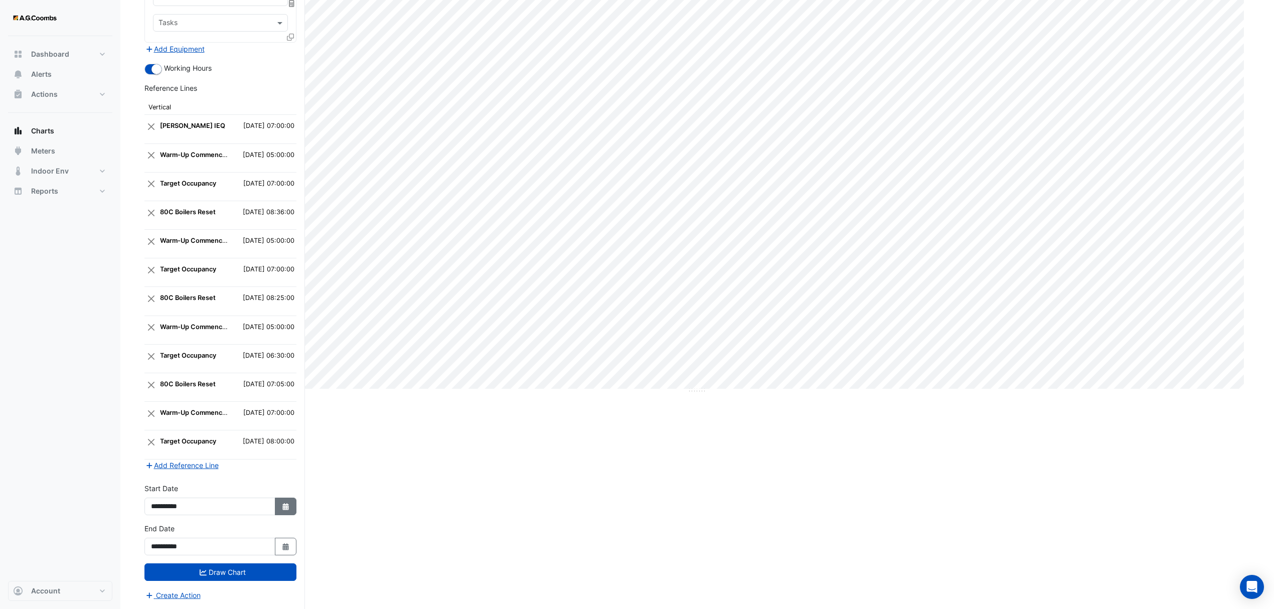
click at [279, 502] on button "Select Date" at bounding box center [286, 506] width 22 height 18
select select "*"
select select "****"
click at [163, 405] on div "28" at bounding box center [161, 413] width 16 height 16
type input "**********"
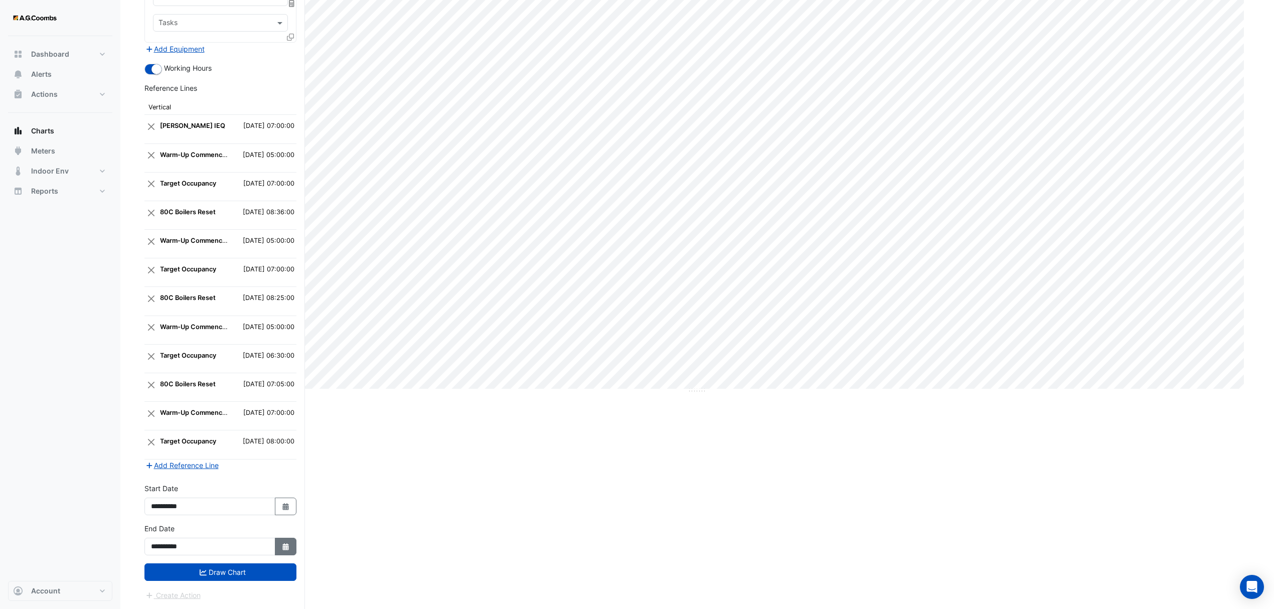
click at [285, 537] on button "Select Date" at bounding box center [286, 546] width 22 height 18
select select "*"
click at [157, 445] on div "28" at bounding box center [161, 453] width 16 height 16
type input "**********"
drag, startPoint x: 245, startPoint y: 568, endPoint x: 263, endPoint y: 567, distance: 18.1
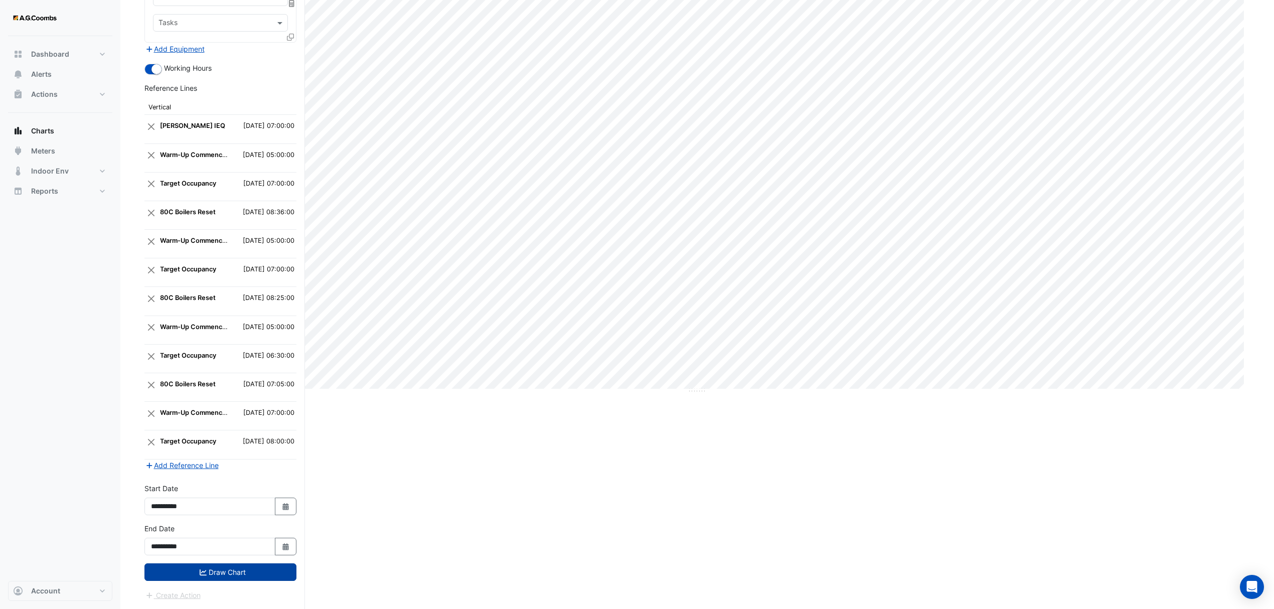
click at [247, 568] on button "Draw Chart" at bounding box center [220, 572] width 152 height 18
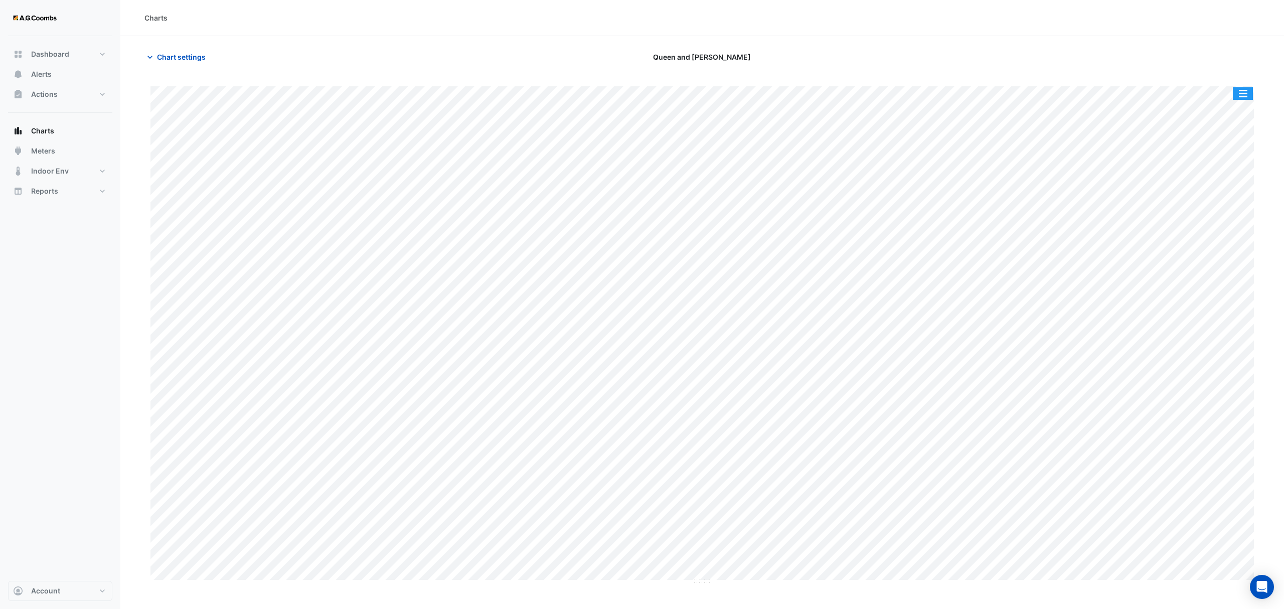
click at [1241, 93] on button "button" at bounding box center [1242, 93] width 20 height 13
click at [1220, 163] on div "Save as JPEG" at bounding box center [1222, 163] width 60 height 17
click at [193, 55] on span "Chart settings" at bounding box center [181, 57] width 49 height 11
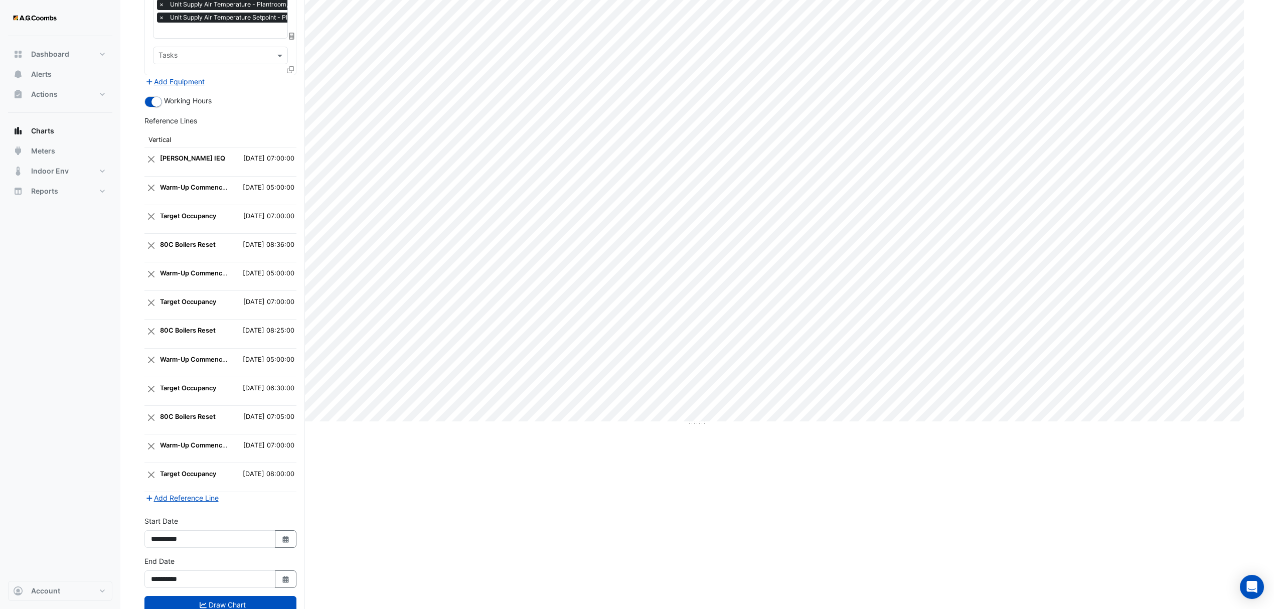
scroll to position [198, 0]
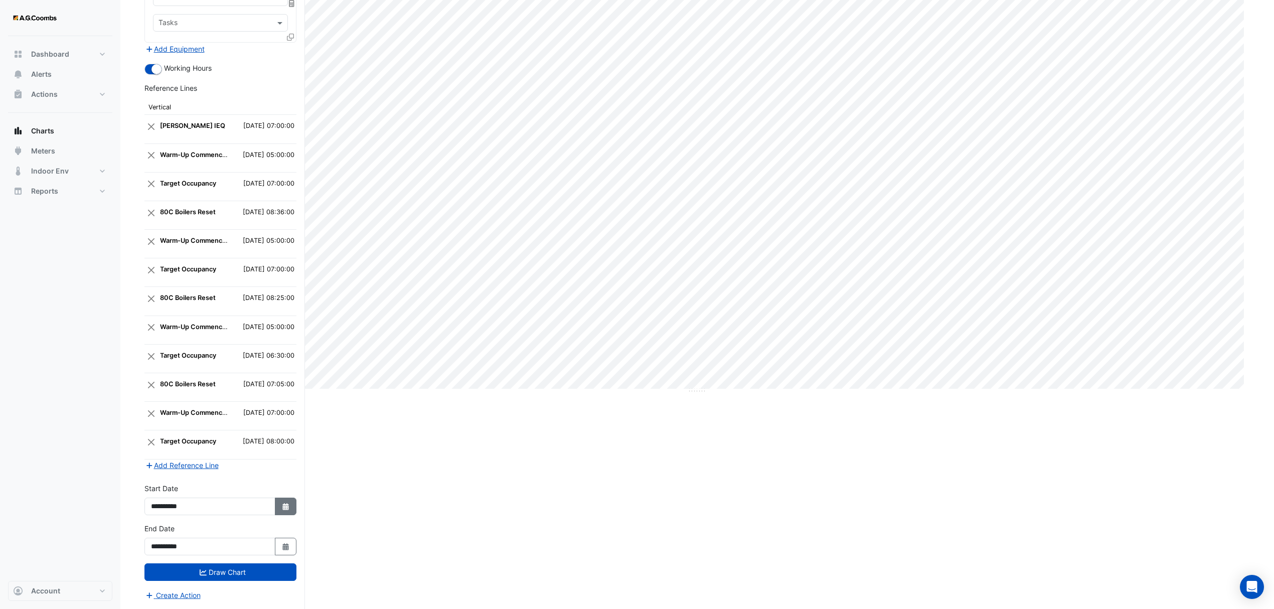
click at [293, 508] on button "Select Date" at bounding box center [286, 506] width 22 height 18
select select "*"
select select "****"
click at [163, 453] on div "21" at bounding box center [161, 461] width 16 height 16
type input "**********"
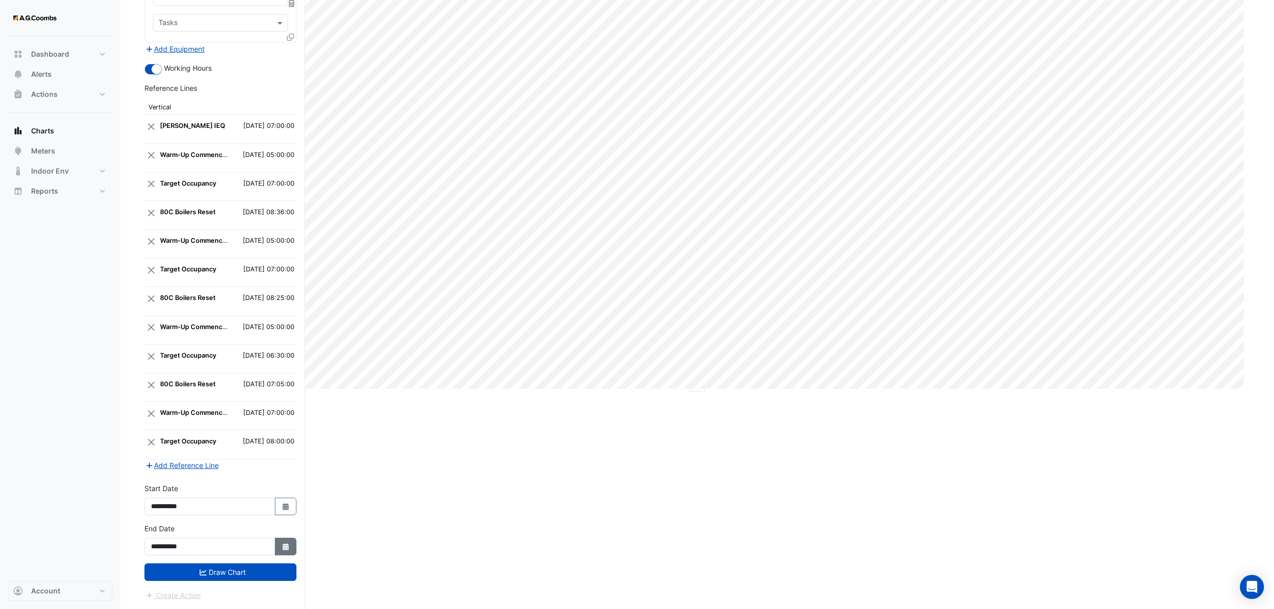
click at [284, 539] on button "Select Date" at bounding box center [286, 546] width 22 height 18
click at [162, 493] on div "21" at bounding box center [161, 501] width 16 height 16
type input "**********"
click at [223, 567] on button "Draw Chart" at bounding box center [220, 572] width 152 height 18
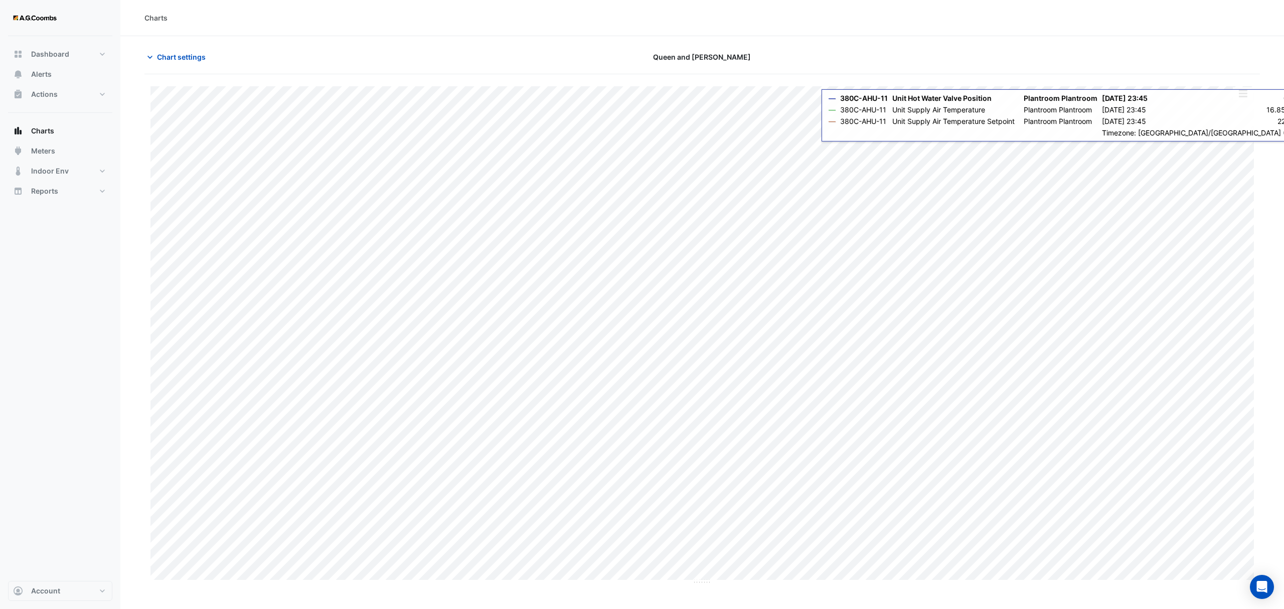
click at [1242, 96] on button "button" at bounding box center [1242, 93] width 20 height 13
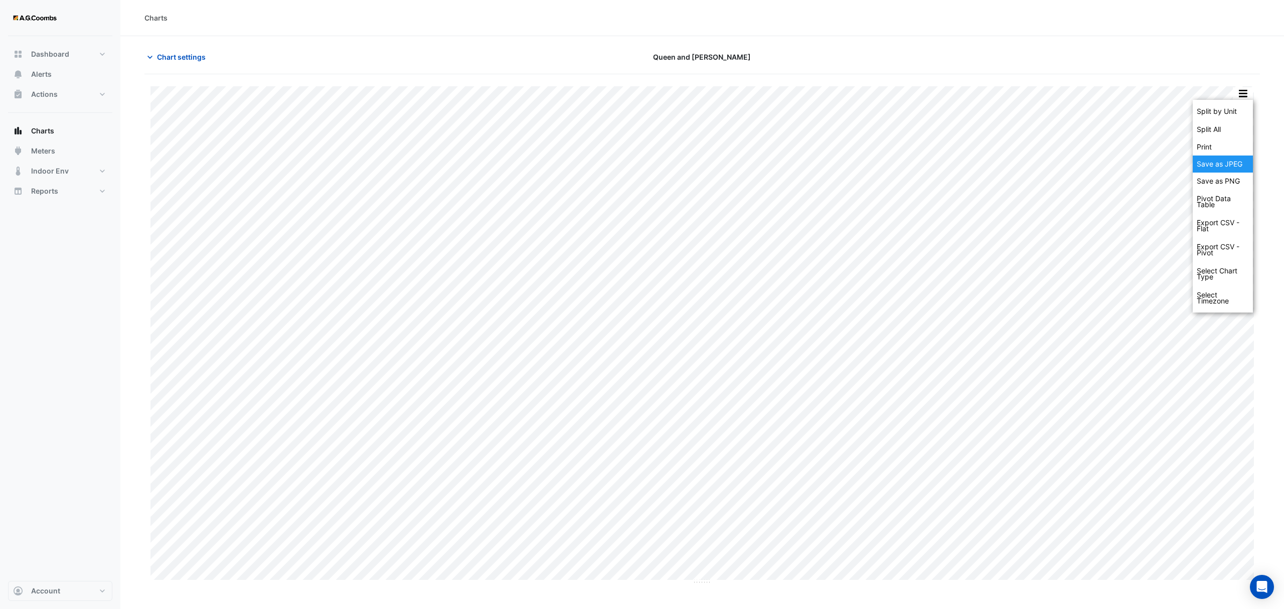
click at [1216, 165] on div "Save as JPEG" at bounding box center [1222, 163] width 60 height 17
